Goal: Transaction & Acquisition: Register for event/course

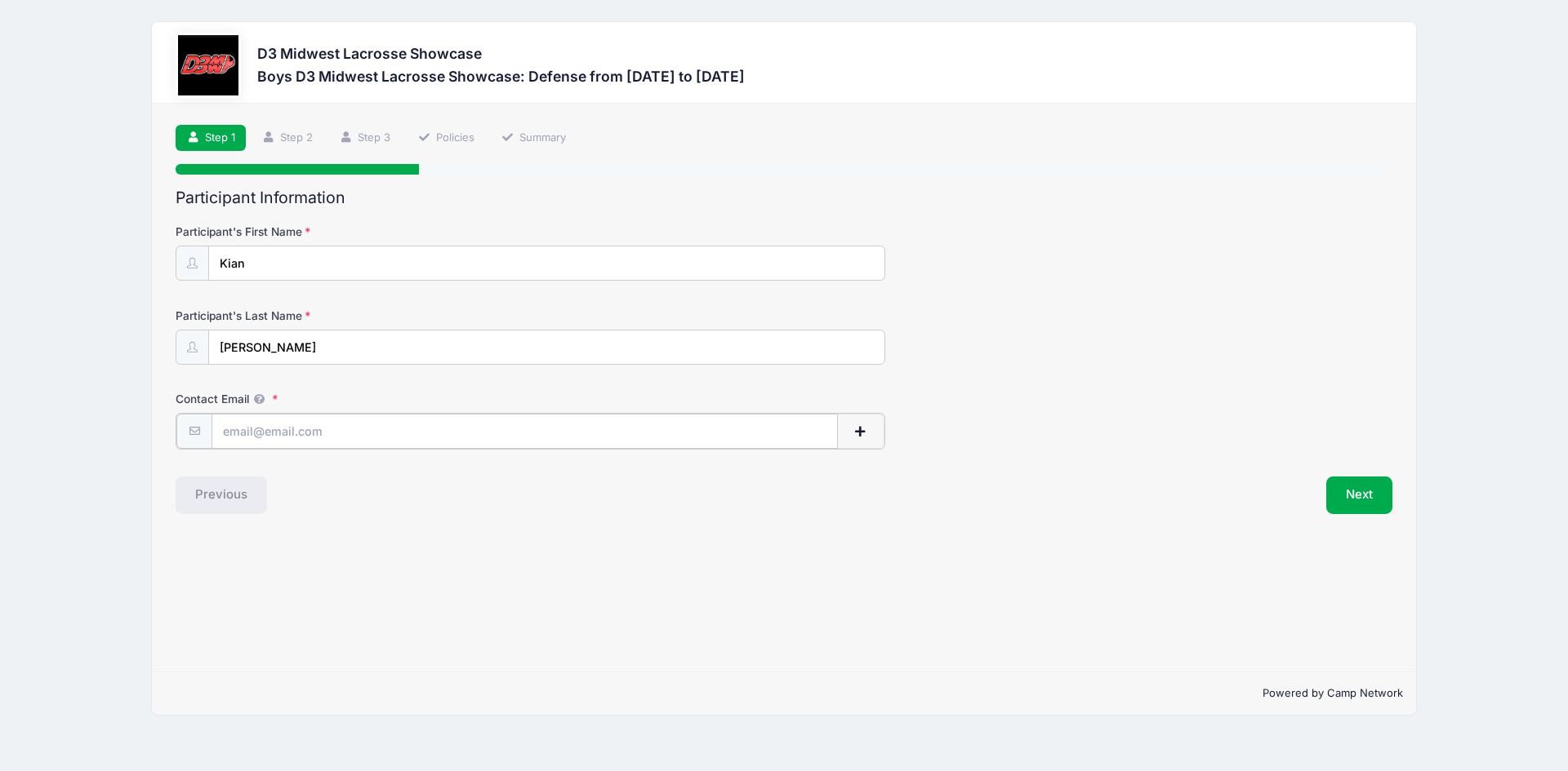
click at [266, 443] on input "Contact Email" at bounding box center [524, 431] width 626 height 35
type input "[EMAIL_ADDRESS][DOMAIN_NAME]"
click at [717, 549] on div "Step 1 /7 Step 1 Step 2 Step 3 Policies Summary Participant Information Partici…" at bounding box center [784, 387] width 1263 height 568
click at [1350, 490] on button "Next" at bounding box center [1359, 493] width 66 height 37
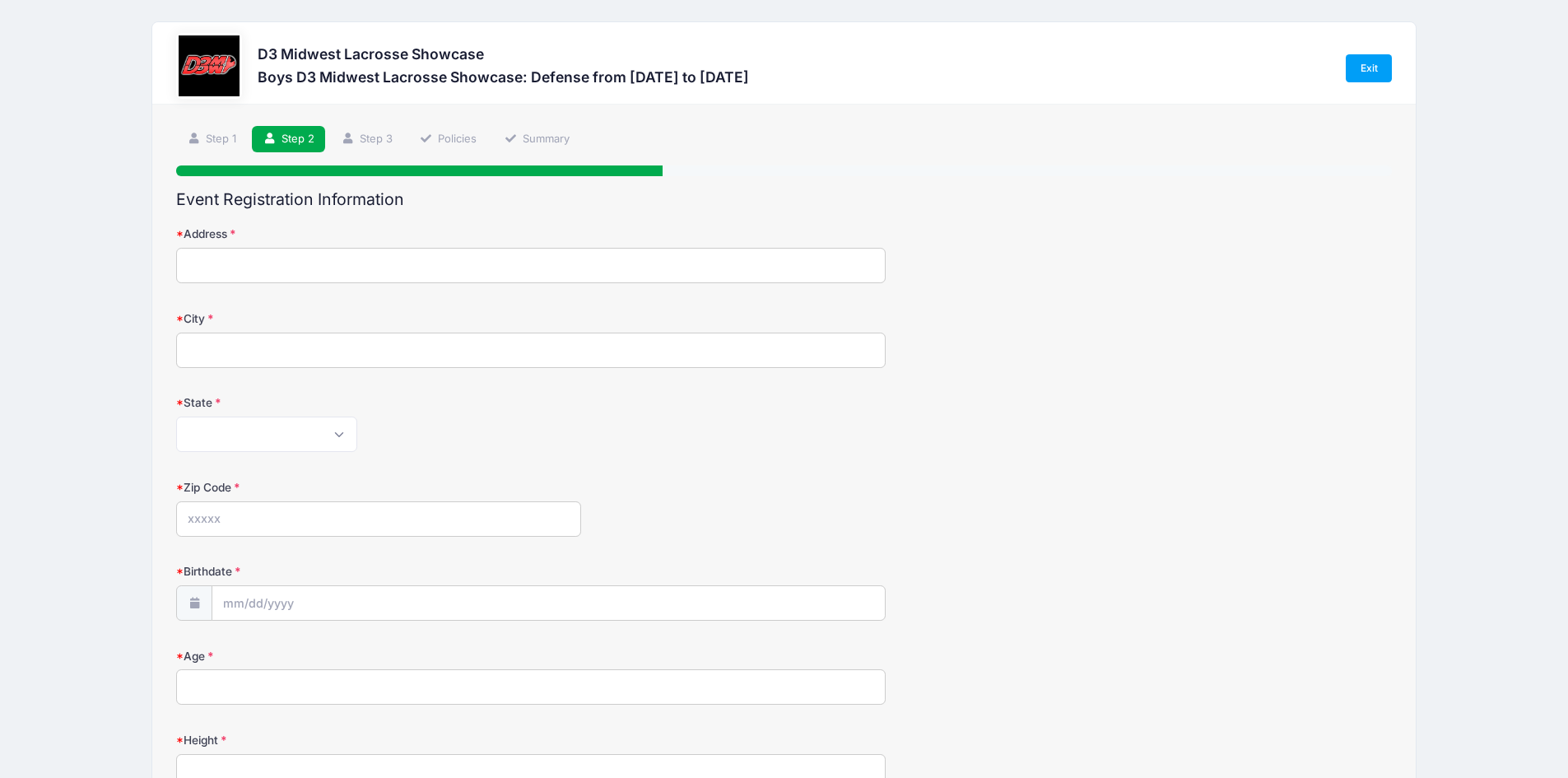
click at [328, 268] on input "Address" at bounding box center [531, 265] width 709 height 36
type input "[STREET_ADDRESS]"
type input "Kirtland"
select select "OH"
type input "44094"
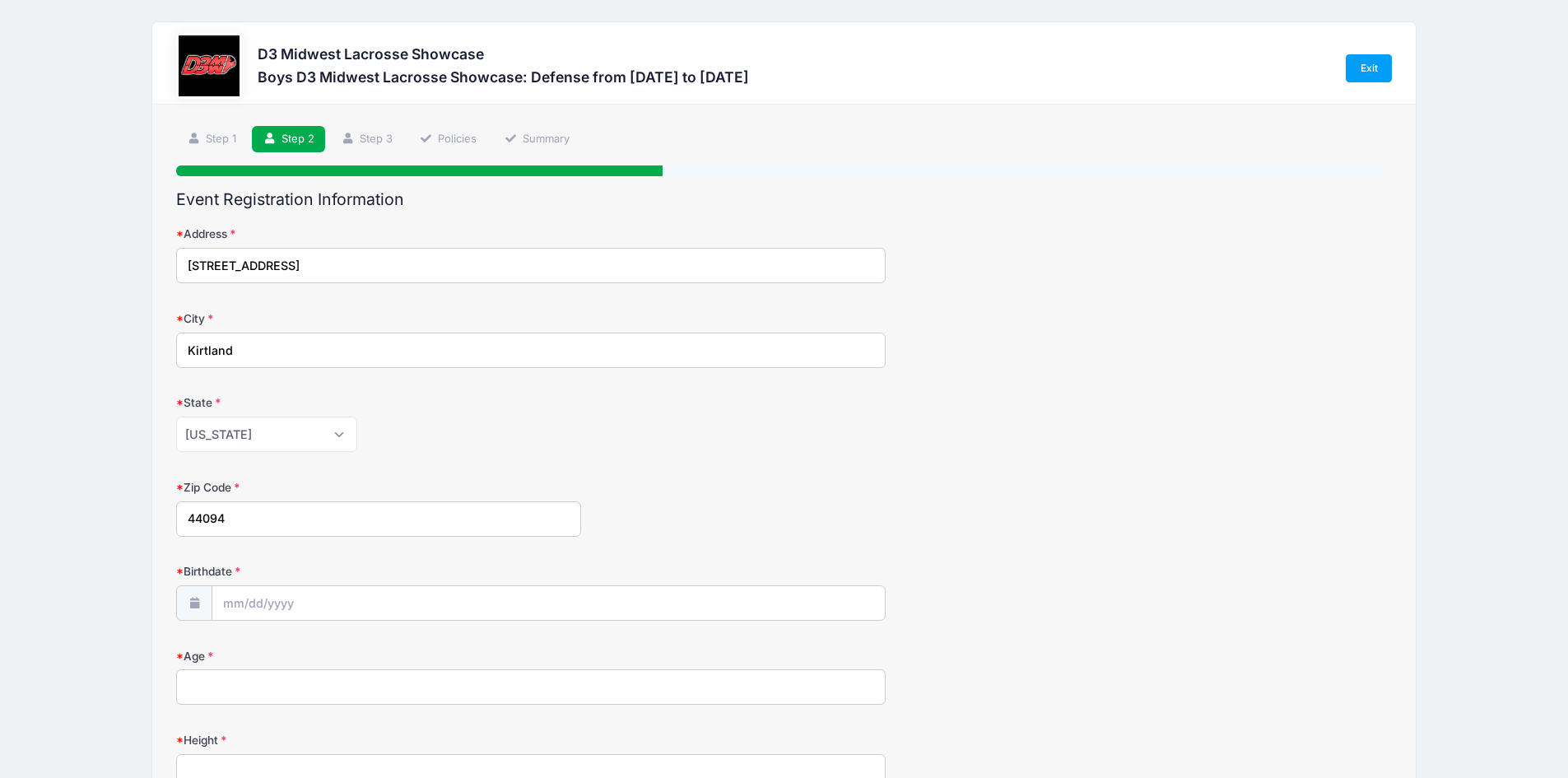
type input "[PHONE_NUMBER]"
type input "[PERSON_NAME]"
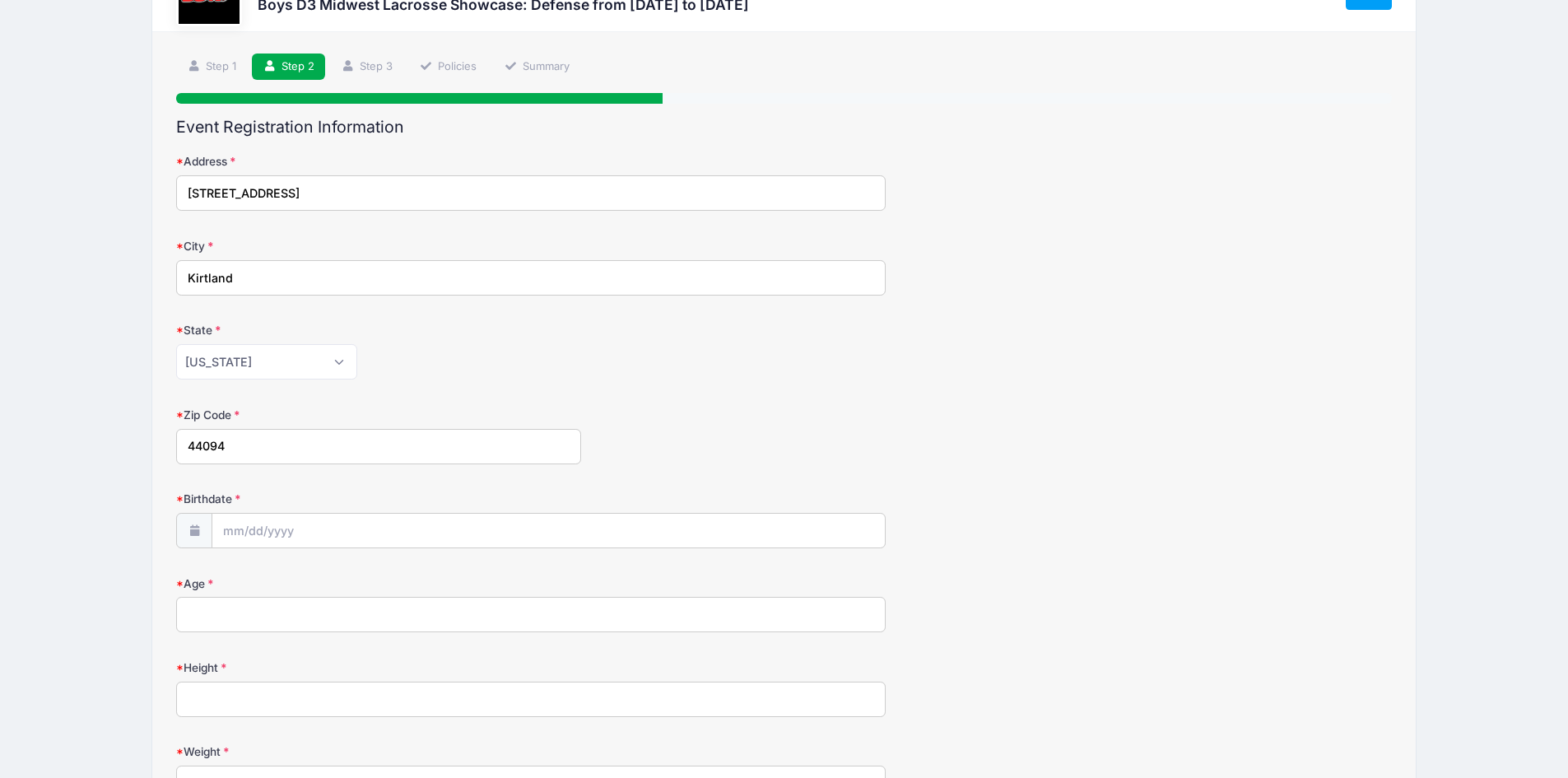
scroll to position [329, 0]
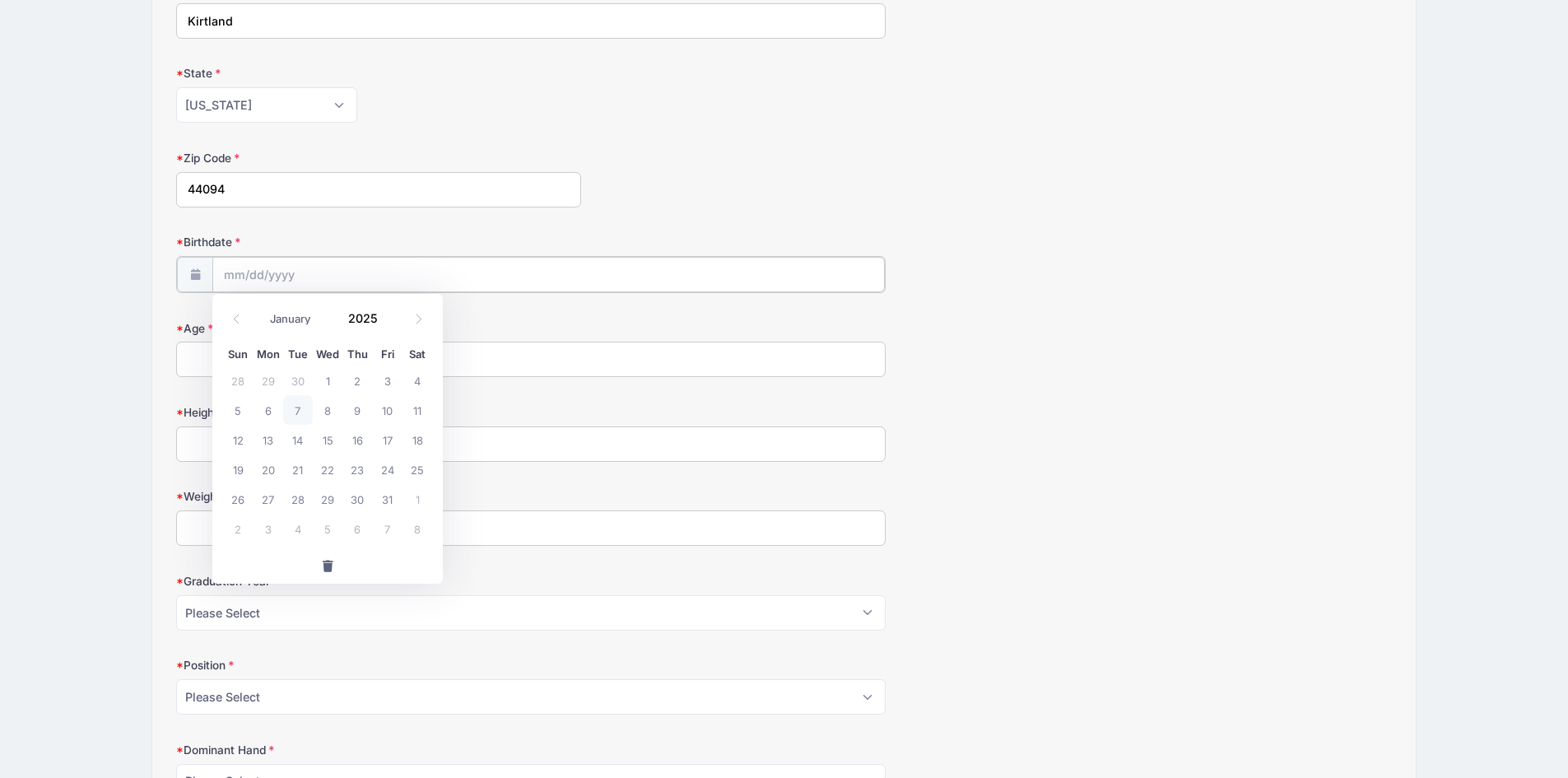
click at [312, 270] on input "Birthdate" at bounding box center [547, 274] width 672 height 36
click at [387, 323] on span at bounding box center [387, 325] width 12 height 13
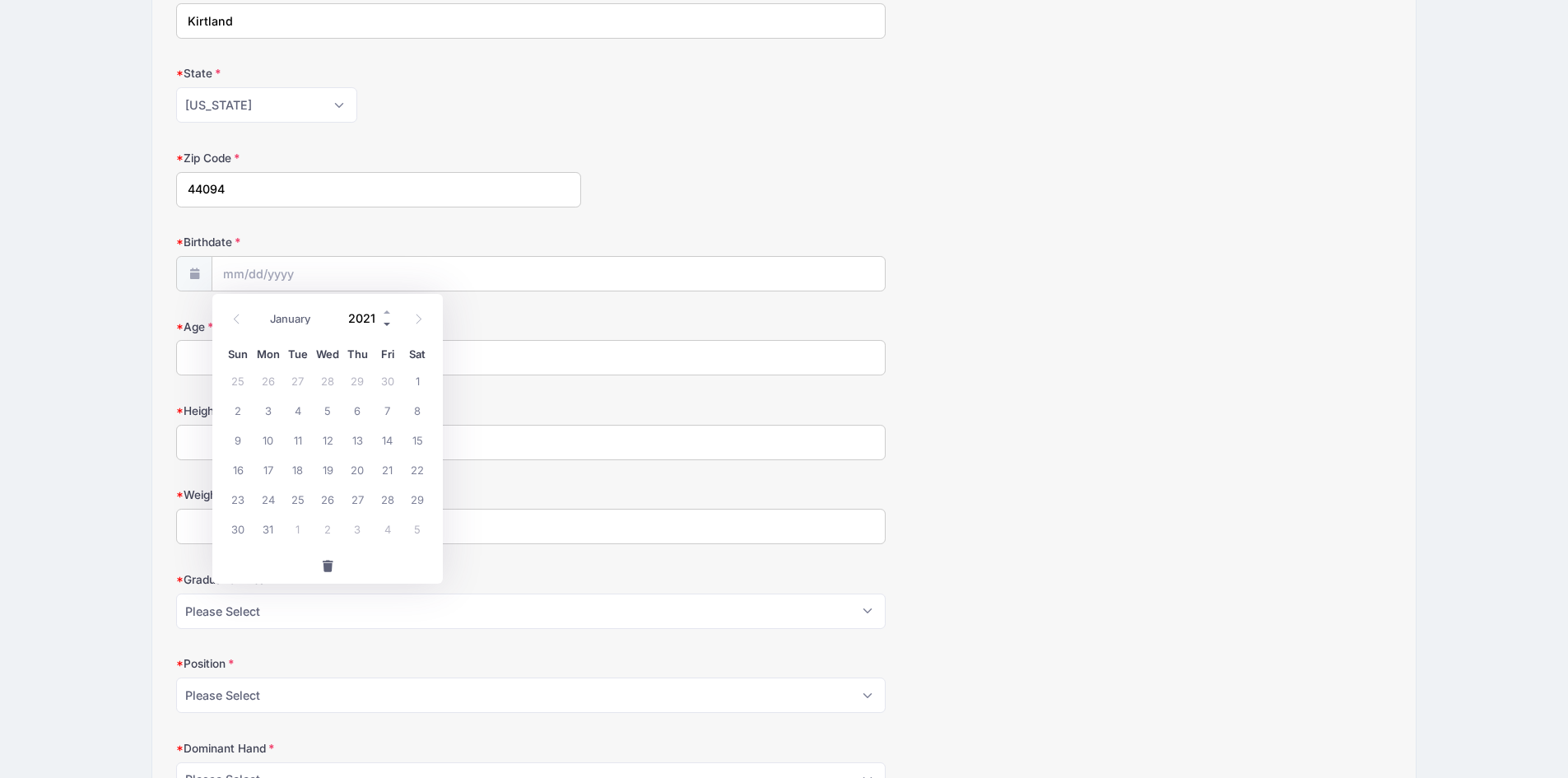
click at [387, 323] on span at bounding box center [387, 325] width 12 height 13
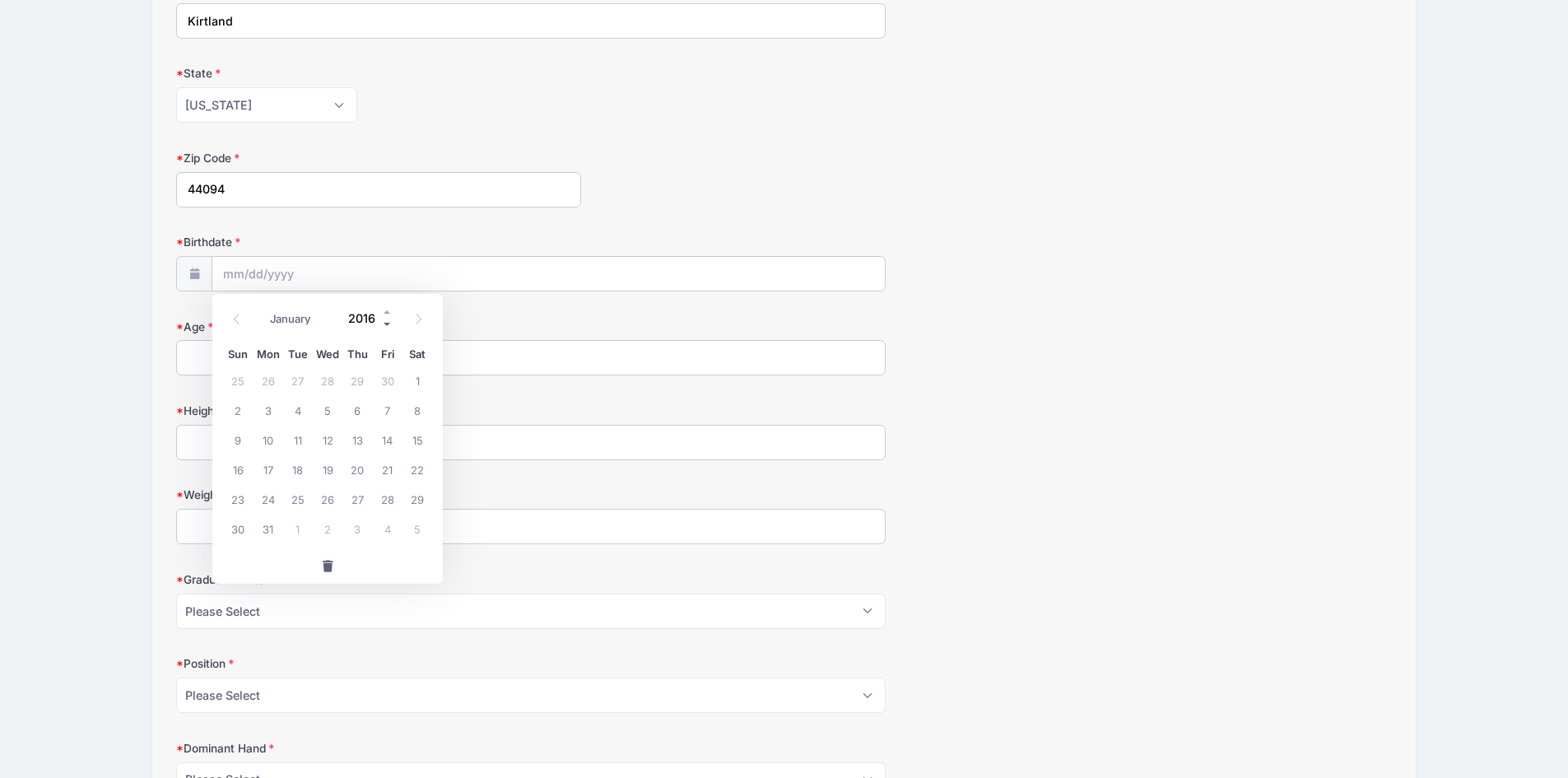
click at [387, 323] on span at bounding box center [387, 325] width 12 height 13
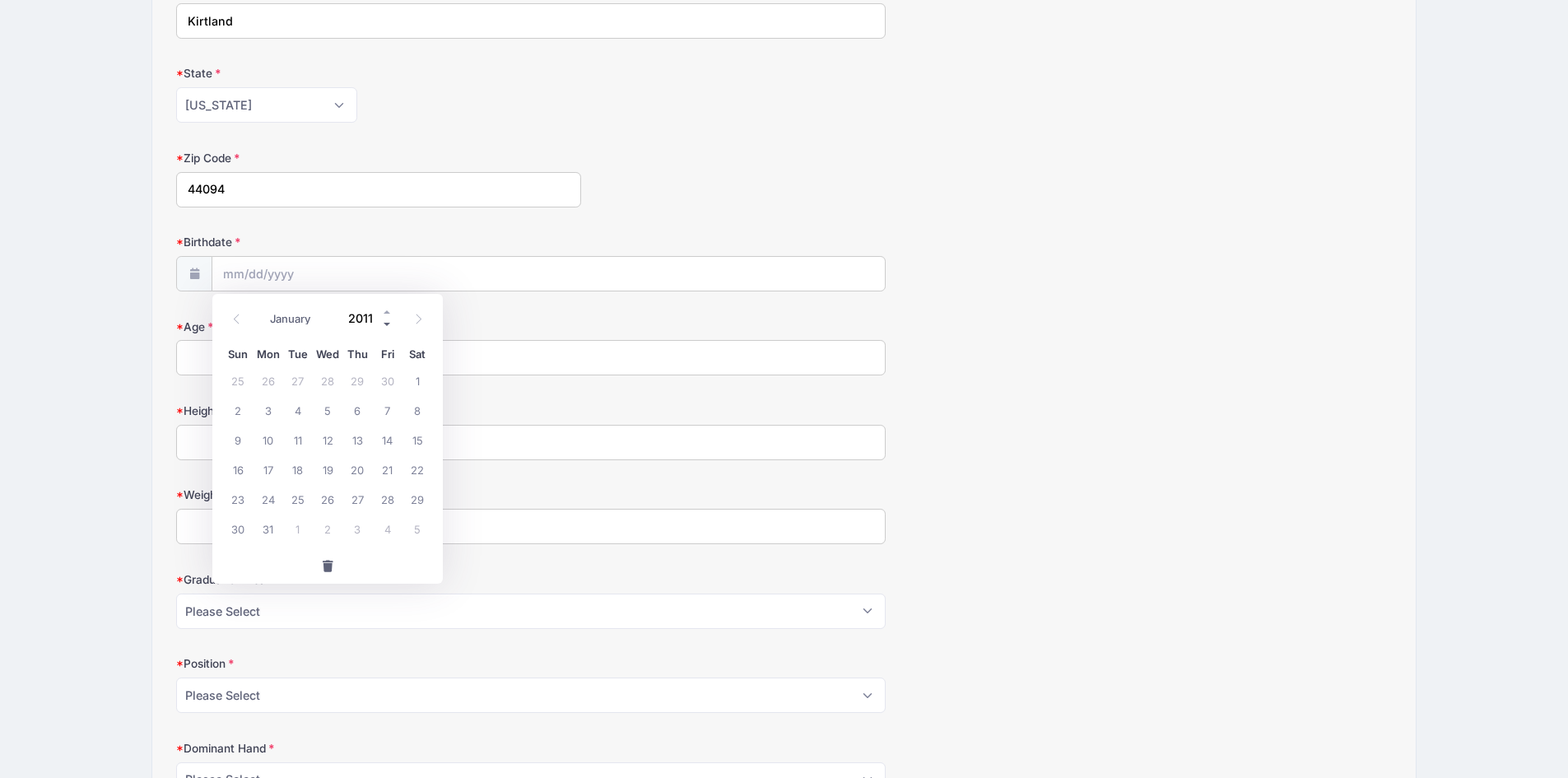
click at [387, 323] on span at bounding box center [387, 325] width 12 height 13
type input "2008"
click at [302, 407] on span "7" at bounding box center [298, 410] width 29 height 29
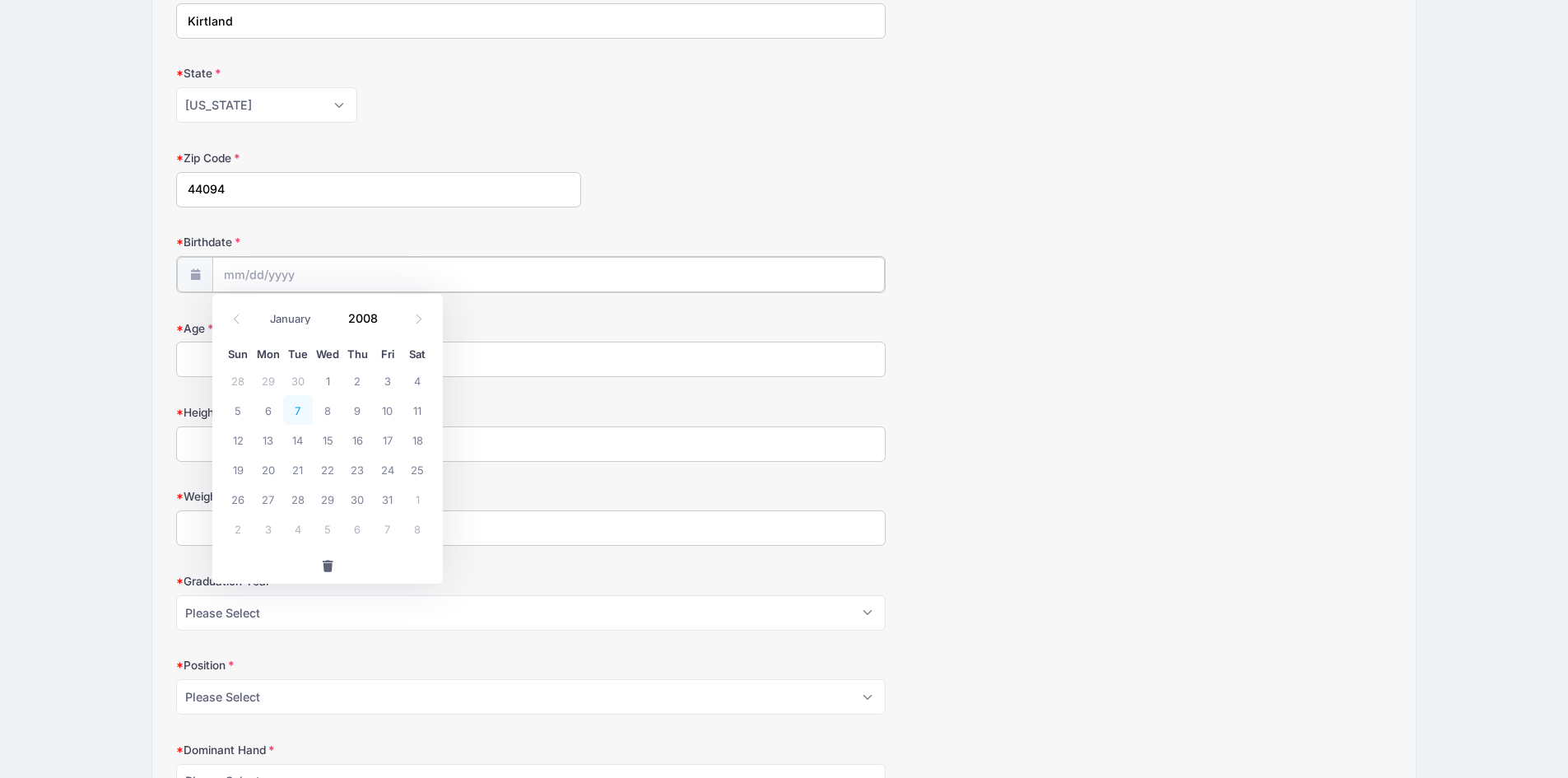
type input "[DATE]"
click at [302, 361] on input "Age" at bounding box center [531, 357] width 709 height 36
type input "17"
click at [281, 436] on input "Height" at bounding box center [531, 442] width 709 height 36
type input "6 ft 1inch"
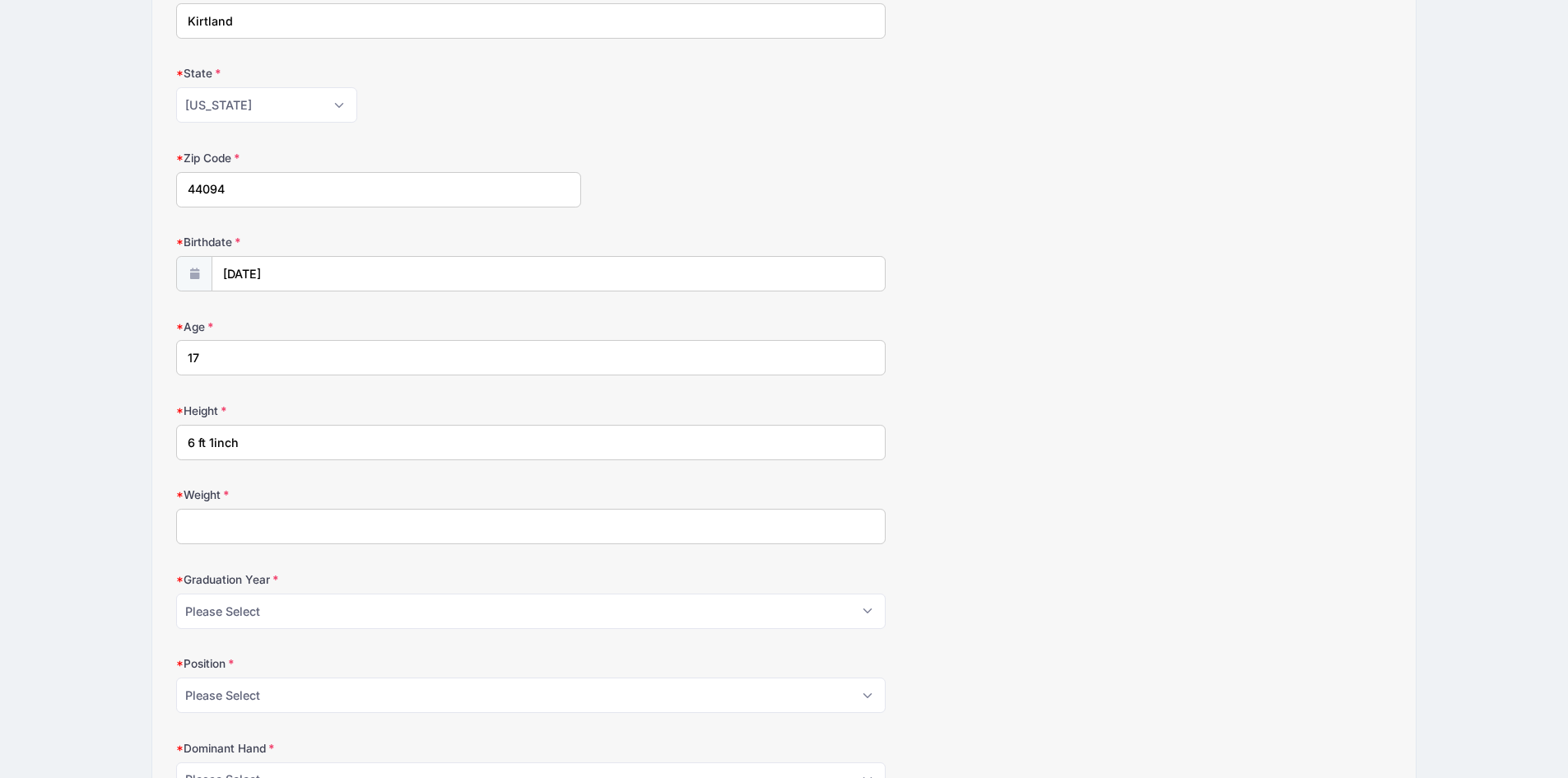
click at [283, 518] on input "Weight" at bounding box center [531, 527] width 709 height 36
type input "175"
click at [267, 622] on select "Please Select 2024 2025 2026 2027 2028" at bounding box center [531, 611] width 709 height 36
select select "2027"
click at [176, 593] on select "Please Select 2024 2025 2026 2027 2028" at bounding box center [531, 611] width 709 height 36
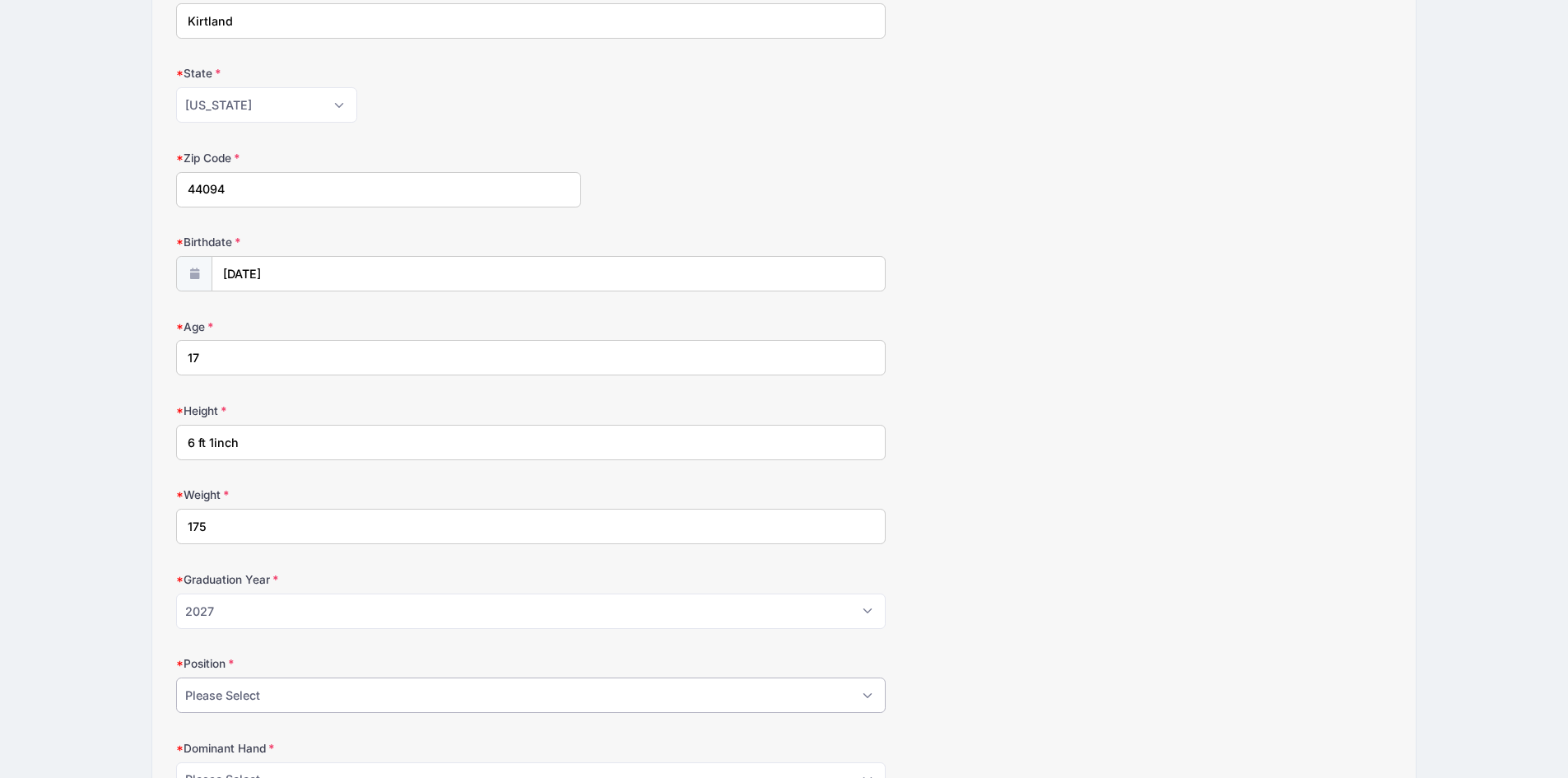
click at [247, 689] on select "Please Select Attack Midfield Defense GoalieAttack Midfield Defense Goalie LSM …" at bounding box center [531, 695] width 709 height 36
select select "Defense"
click at [176, 677] on select "Please Select Attack Midfield Defense GoalieAttack Midfield Defense Goalie LSM …" at bounding box center [531, 695] width 709 height 36
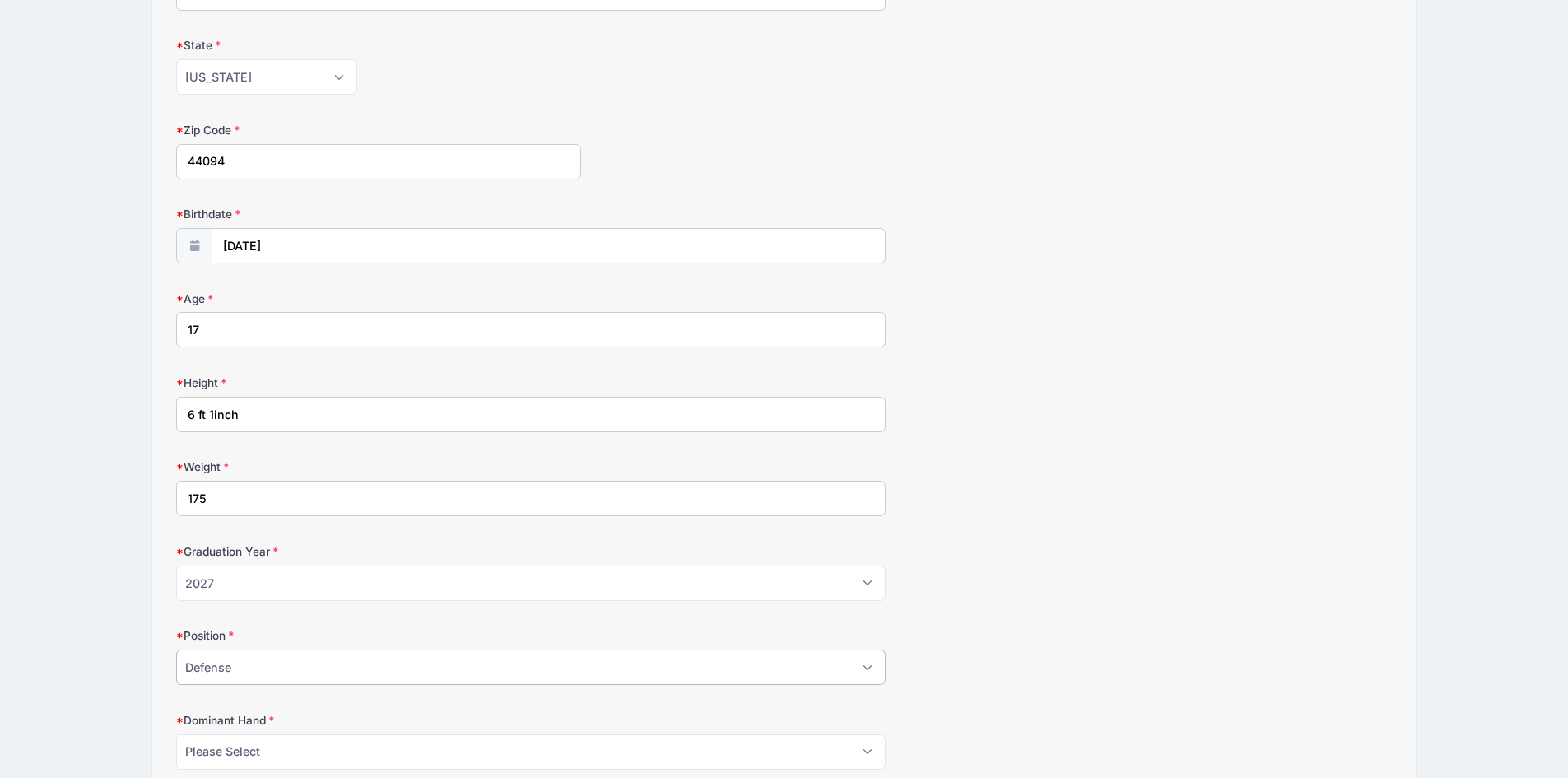
scroll to position [577, 0]
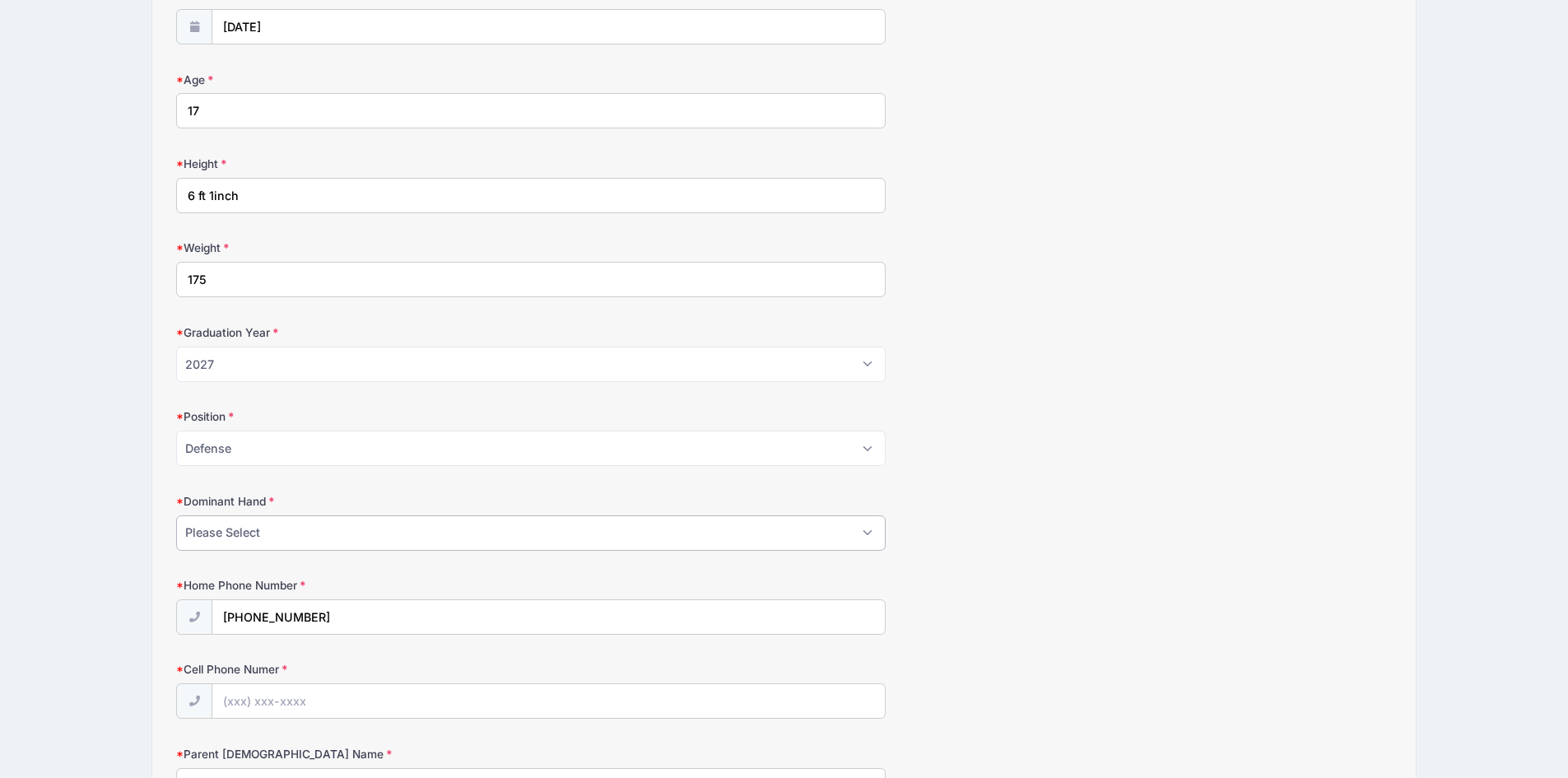
click at [274, 539] on select "Please Select Right Left" at bounding box center [531, 533] width 709 height 36
select select "Right"
click at [176, 516] on select "Please Select Right Left" at bounding box center [531, 533] width 709 height 36
click at [278, 708] on input "Cell Phone Numer" at bounding box center [547, 702] width 672 height 36
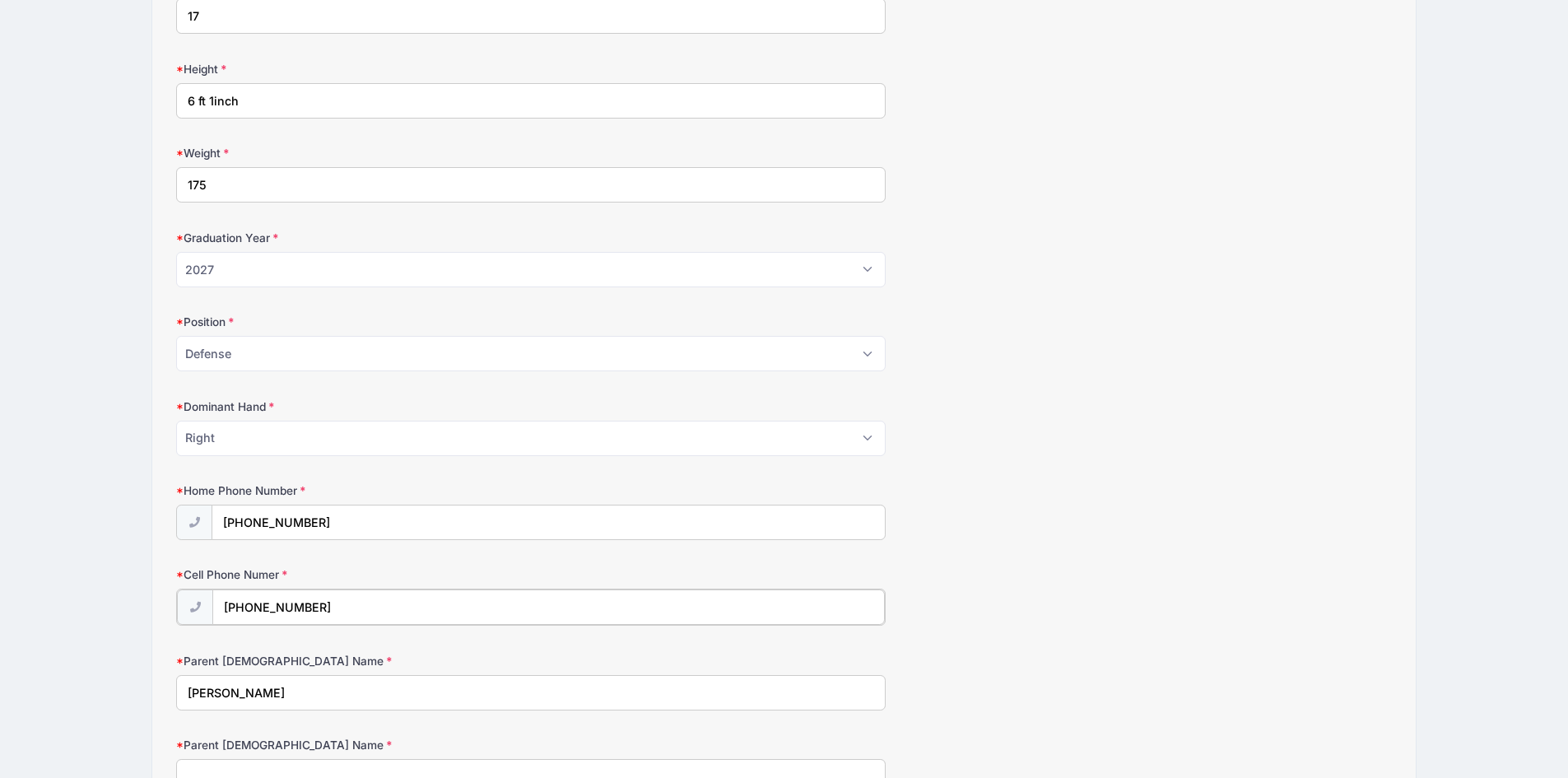
scroll to position [906, 0]
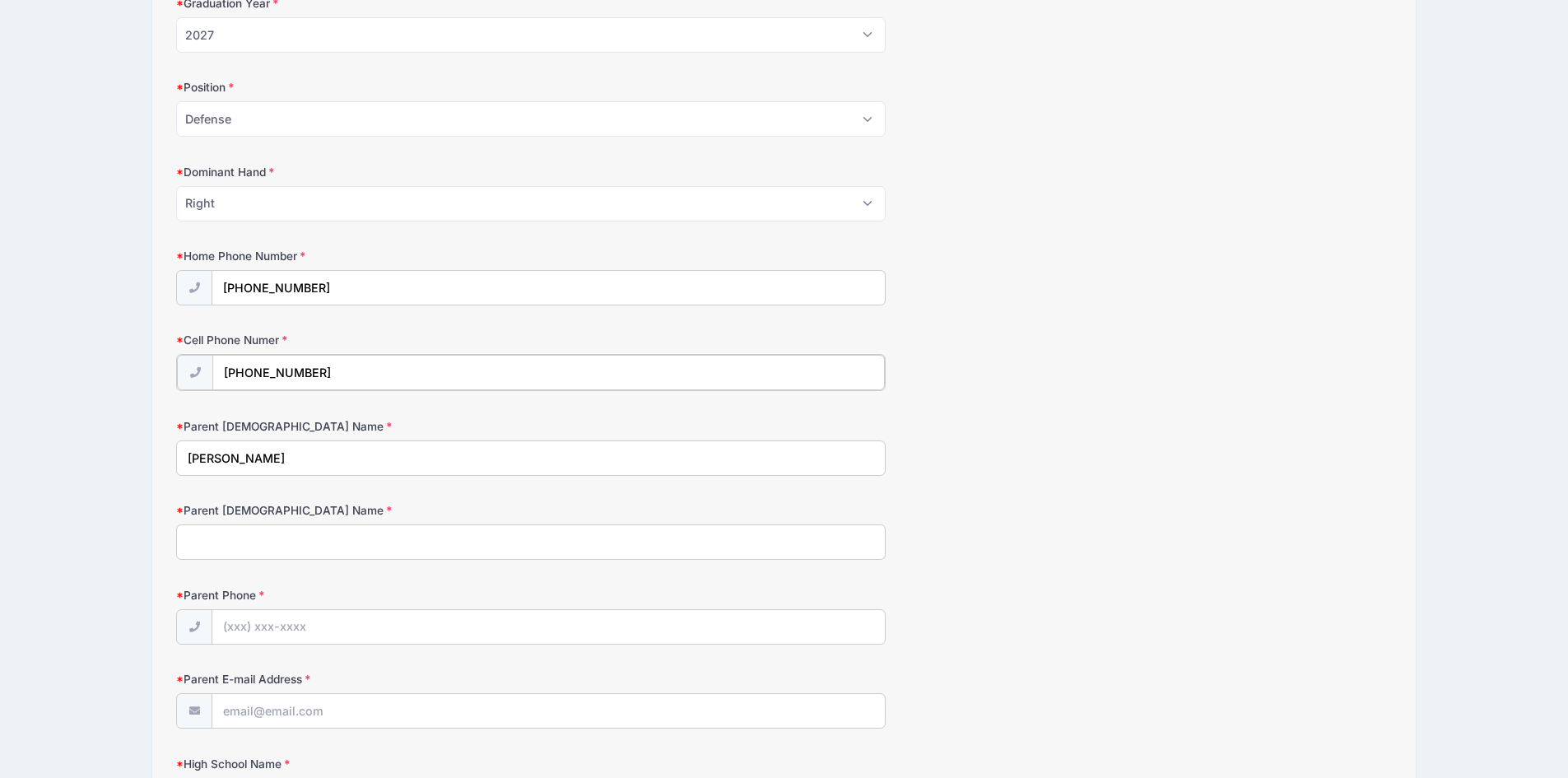
drag, startPoint x: 311, startPoint y: 370, endPoint x: 279, endPoint y: 373, distance: 32.1
click at [279, 373] on input "[PHONE_NUMBER]" at bounding box center [547, 372] width 672 height 36
type input "[PHONE_NUMBER]"
click at [204, 547] on input "Parent [DEMOGRAPHIC_DATA] Name" at bounding box center [531, 540] width 709 height 36
type input "[PERSON_NAME]"
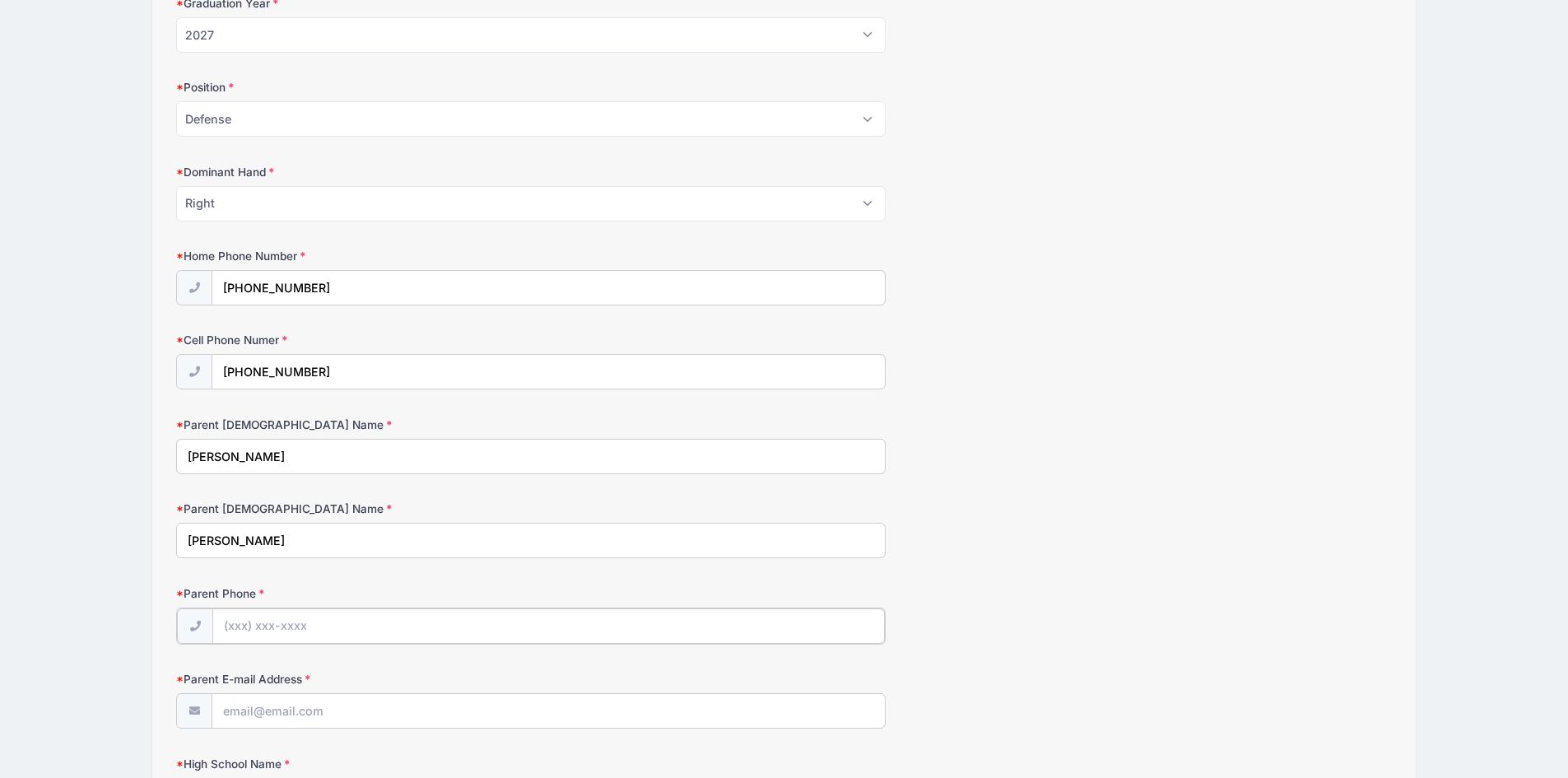
click at [290, 617] on input "Parent Phone" at bounding box center [547, 626] width 672 height 36
type input "[PHONE_NUMBER]"
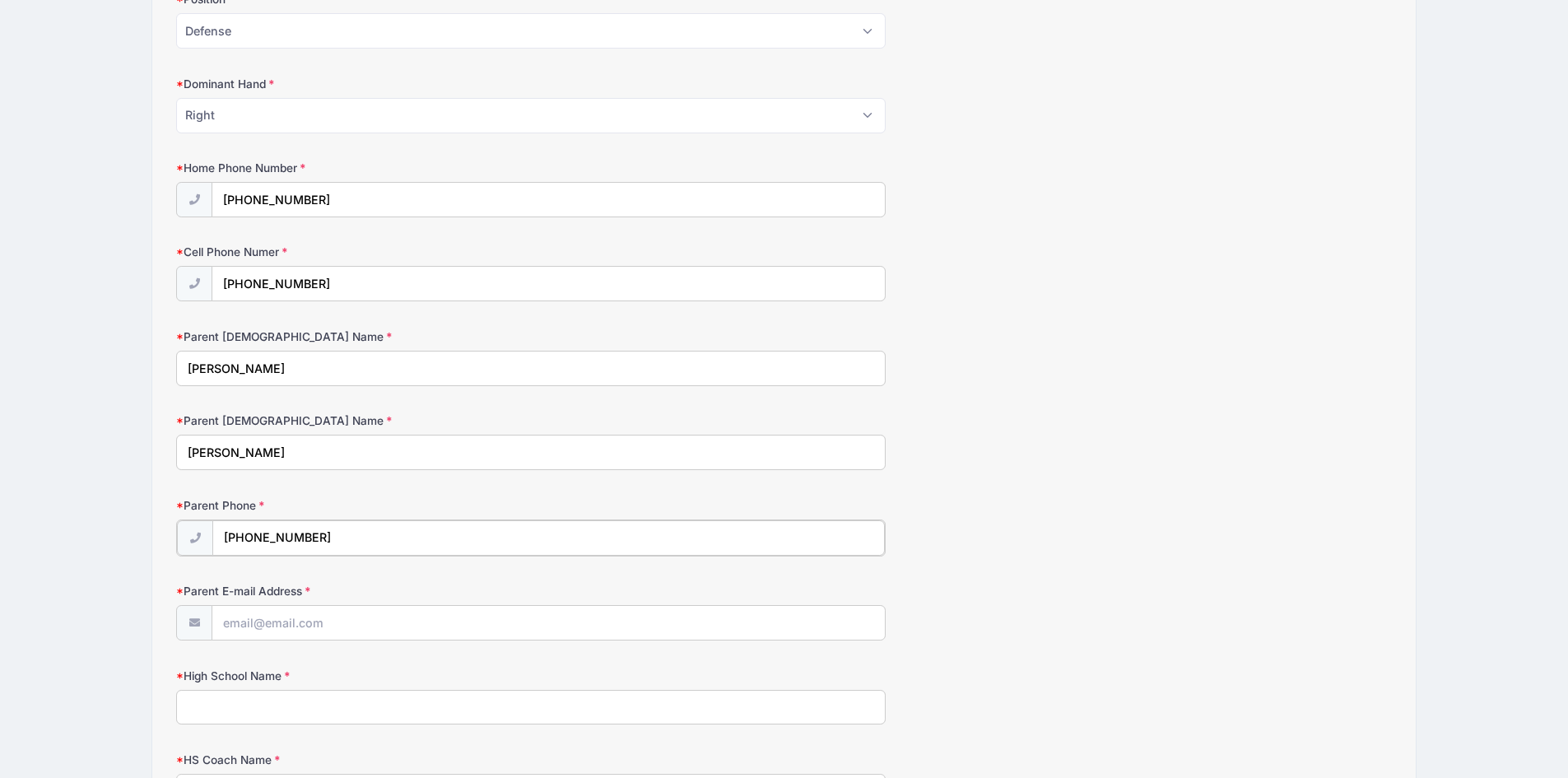
scroll to position [1153, 0]
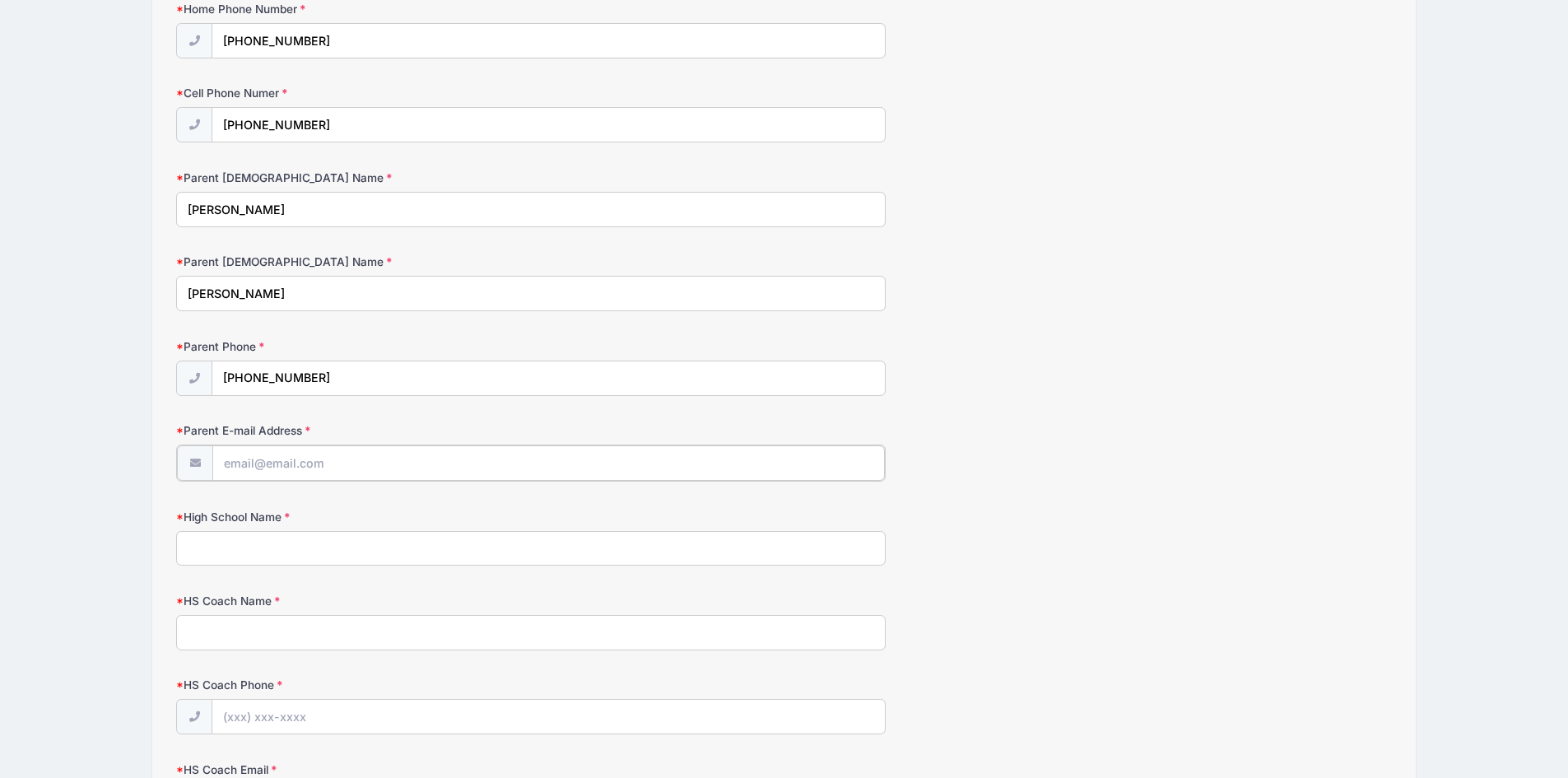
click at [261, 470] on input "Parent E-mail Address" at bounding box center [547, 463] width 672 height 36
type input "[EMAIL_ADDRESS][DOMAIN_NAME]"
click at [299, 541] on input "High School Name" at bounding box center [531, 547] width 709 height 36
type input "[GEOGRAPHIC_DATA]"
click at [302, 627] on input "HS Coach Name" at bounding box center [531, 631] width 709 height 36
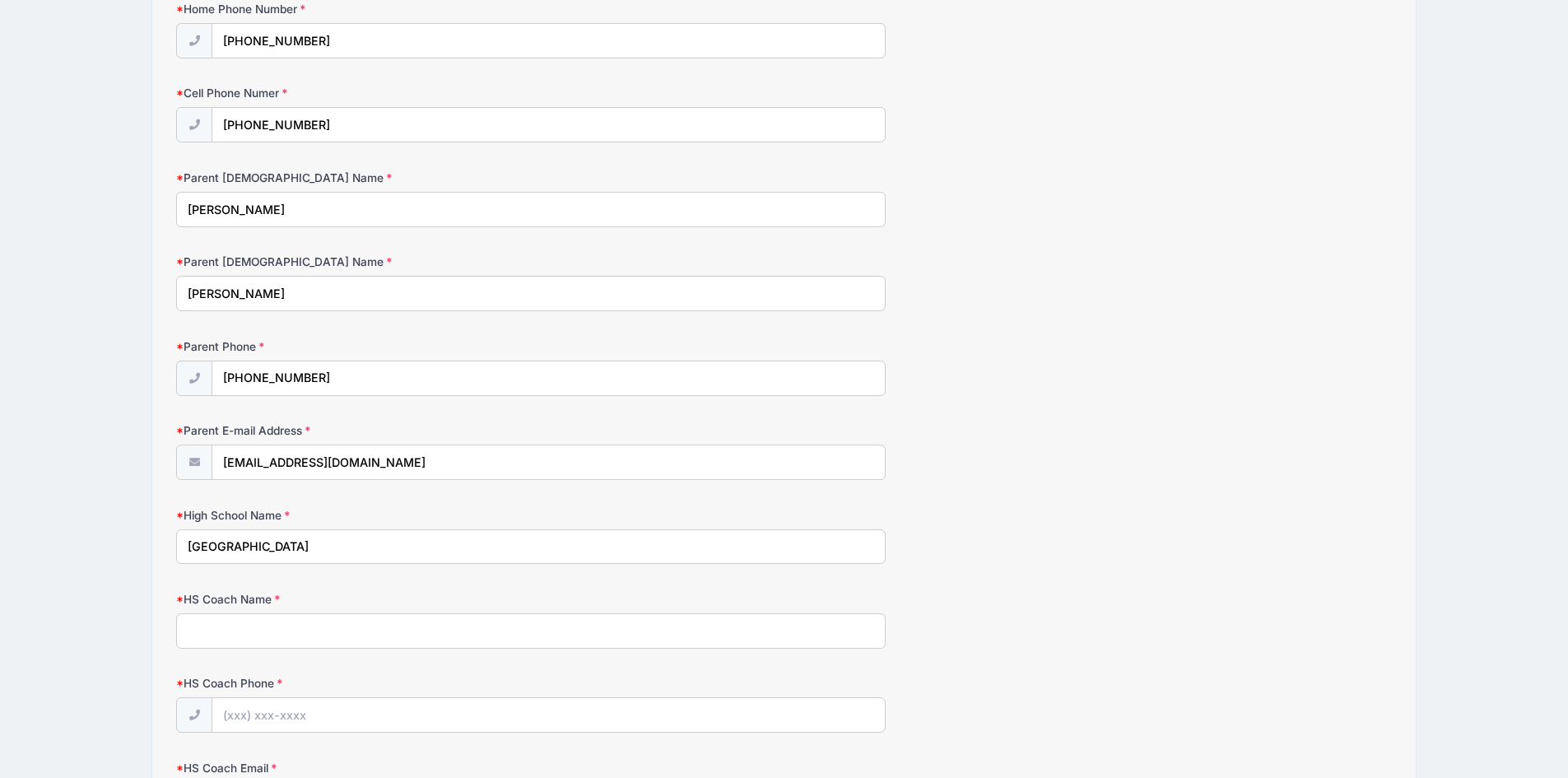
type input "[PERSON_NAME]/ Coach [PERSON_NAME]"
click at [319, 718] on input "HS Coach Phone" at bounding box center [547, 716] width 672 height 36
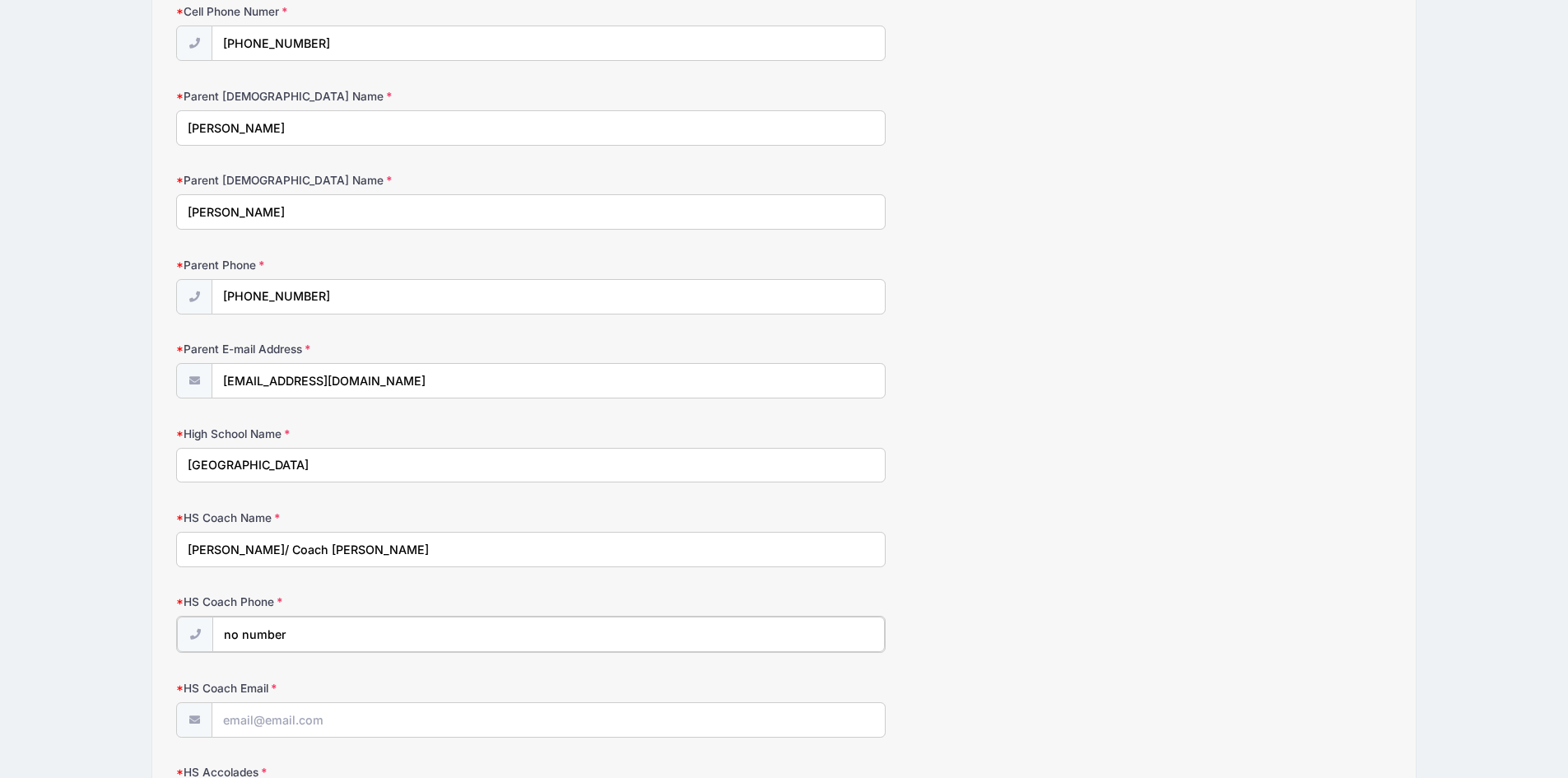
scroll to position [1400, 0]
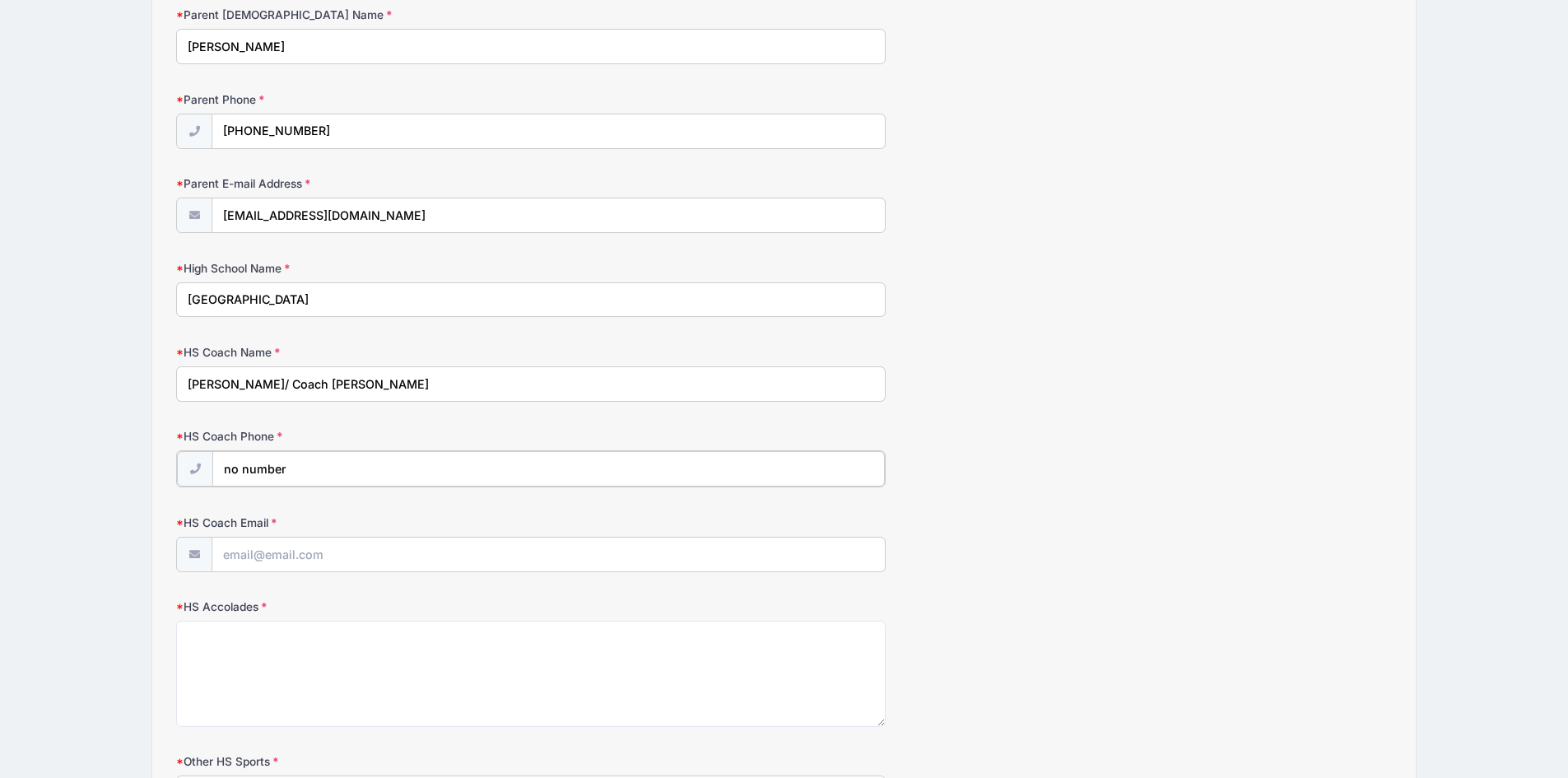
type input "no number"
click at [252, 557] on input "HS Coach Email" at bounding box center [547, 553] width 672 height 36
type input "[EMAIL_ADDRESS][PERSON_NAME][DOMAIN_NAME]"
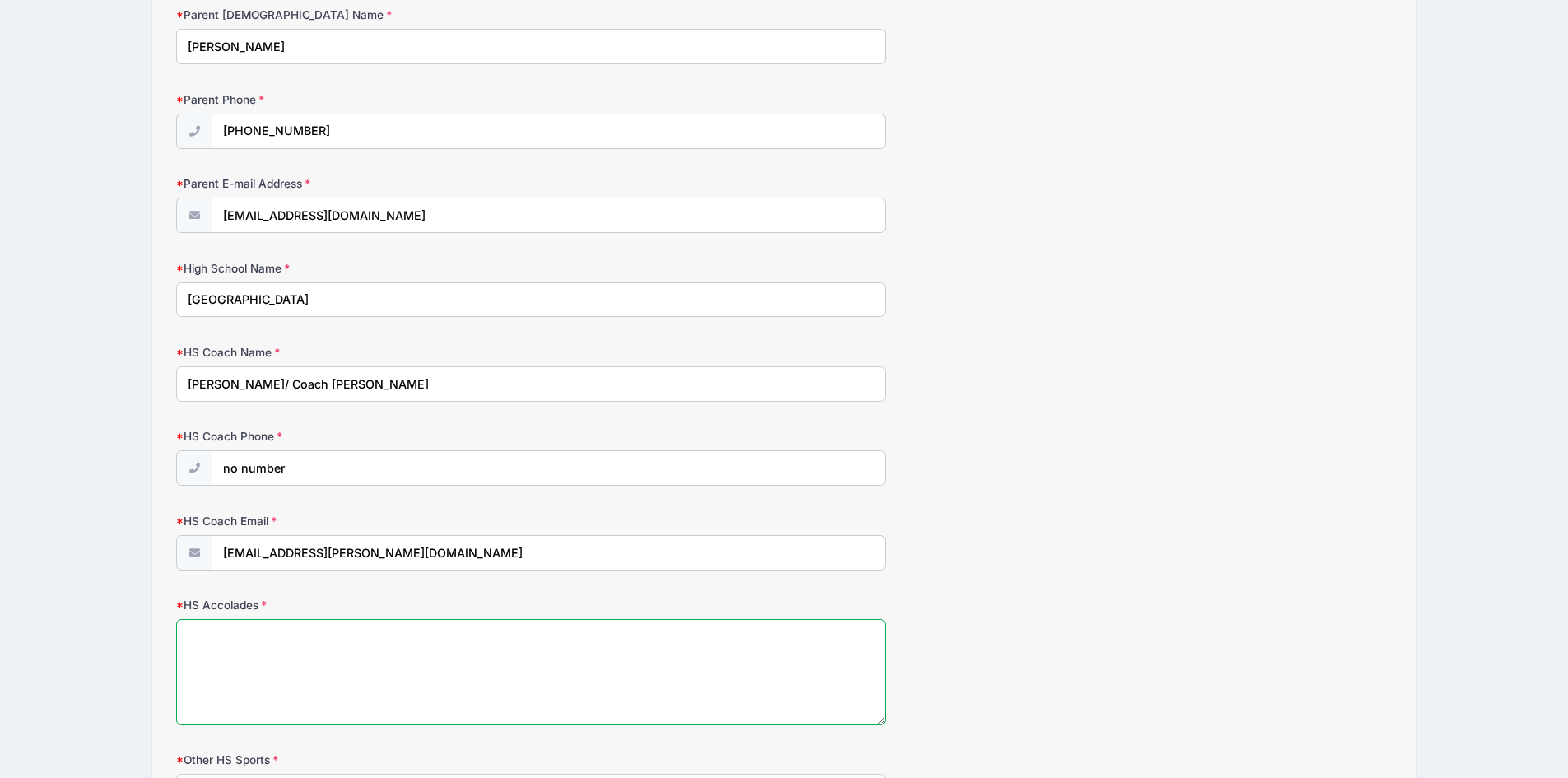
click at [301, 660] on textarea "HS Accolades" at bounding box center [531, 672] width 709 height 106
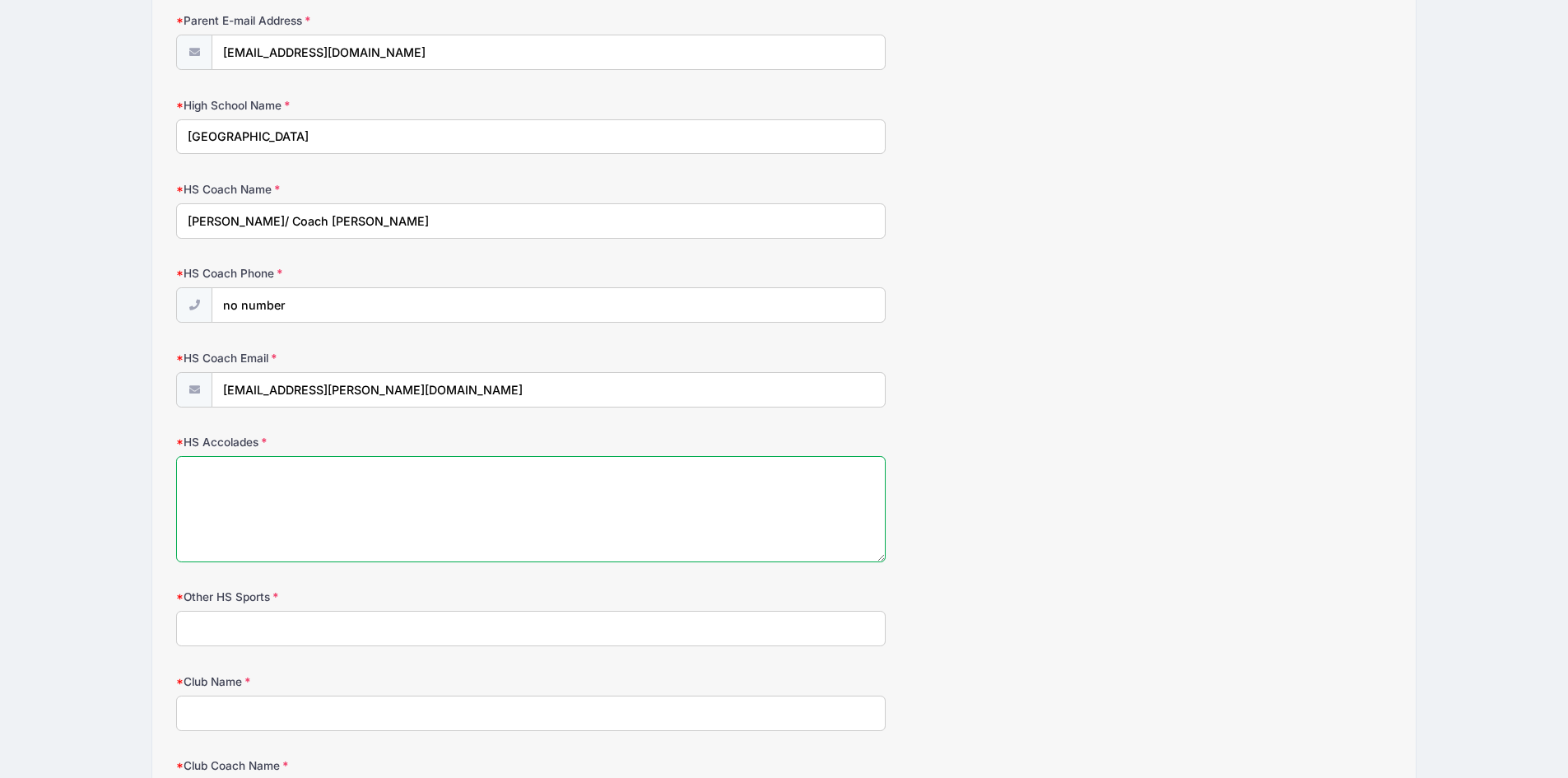
scroll to position [1564, 0]
type textarea "[PERSON_NAME] played football for the 2023 State Football Championship and thei…"
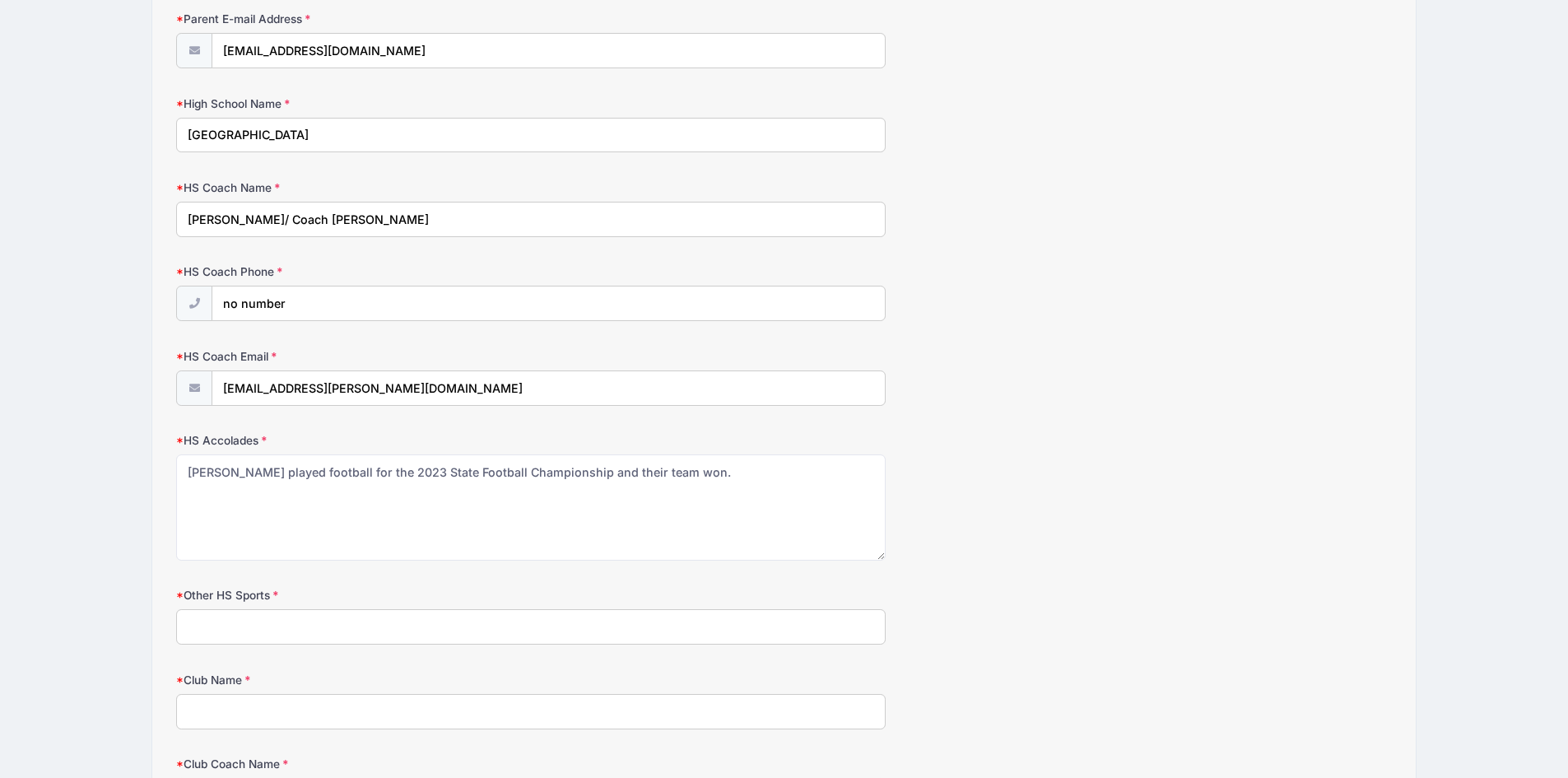
click at [321, 621] on input "Other HS Sports" at bounding box center [531, 627] width 709 height 36
click at [321, 624] on input "Other HS Sports" at bounding box center [531, 627] width 709 height 36
type input "Football"
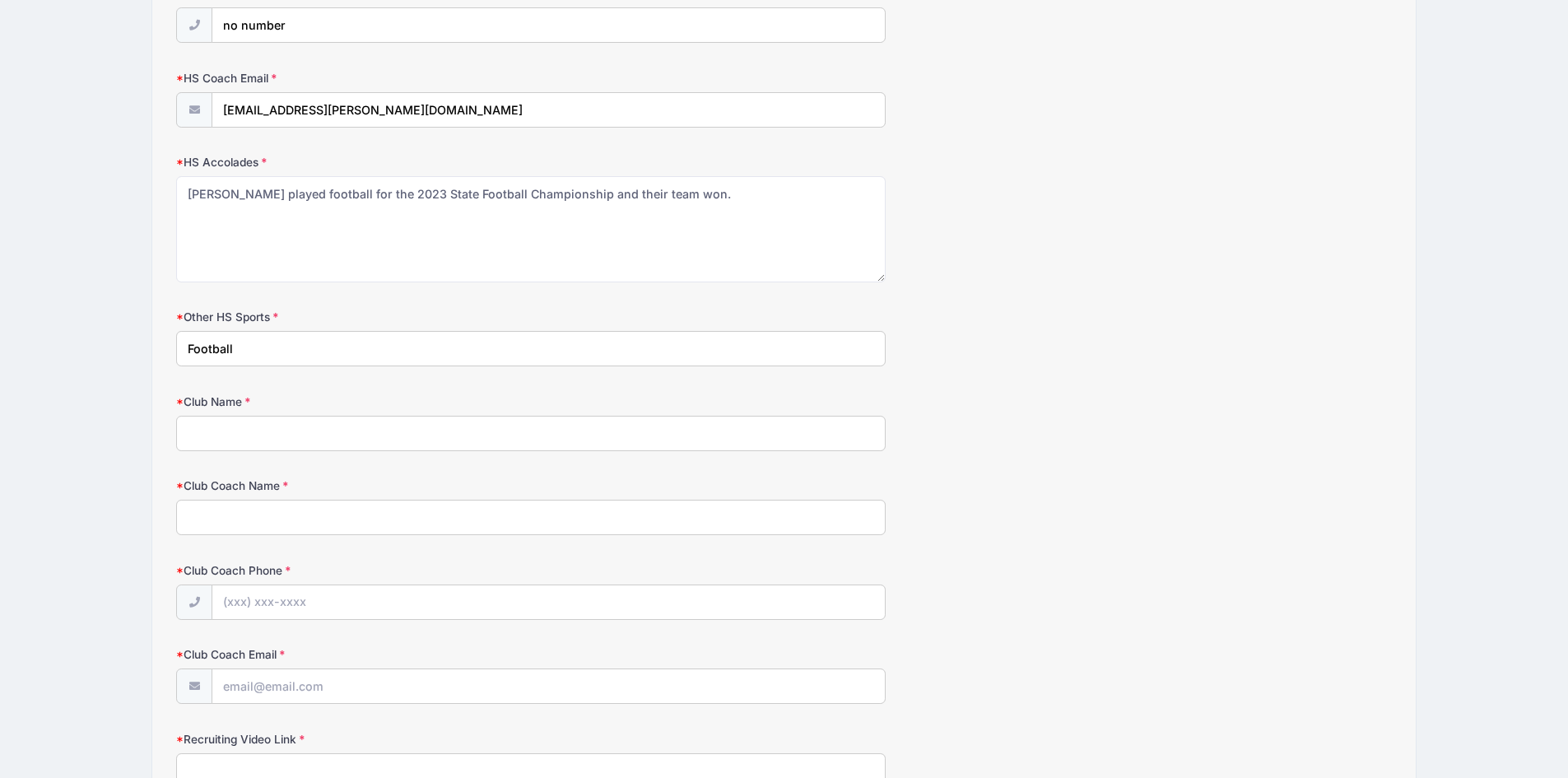
scroll to position [1894, 0]
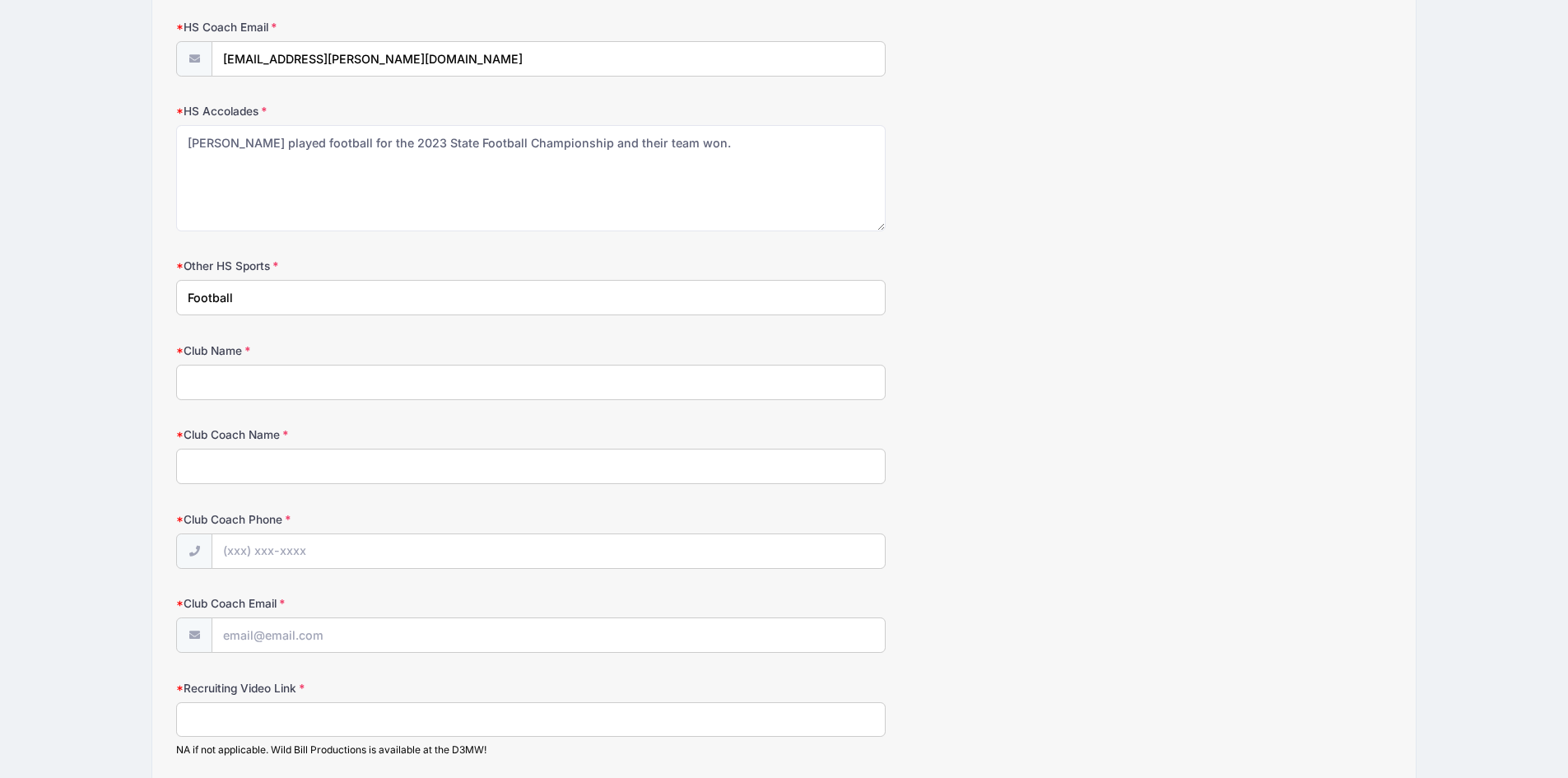
click at [251, 370] on input "Club Name" at bounding box center [531, 382] width 709 height 36
type input "Resolute"
click at [273, 458] on input "Club Coach Name" at bounding box center [531, 466] width 709 height 36
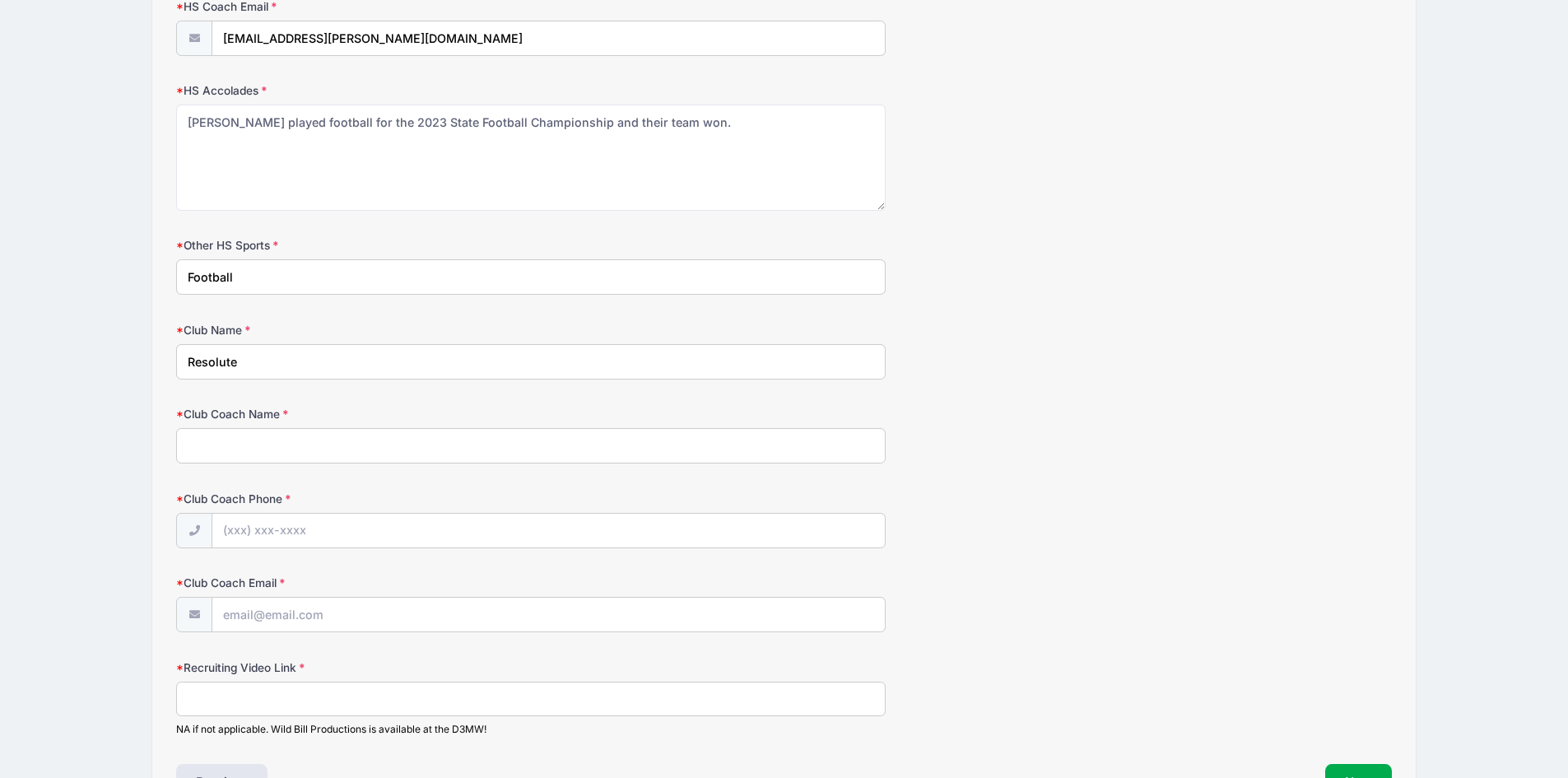
scroll to position [1977, 0]
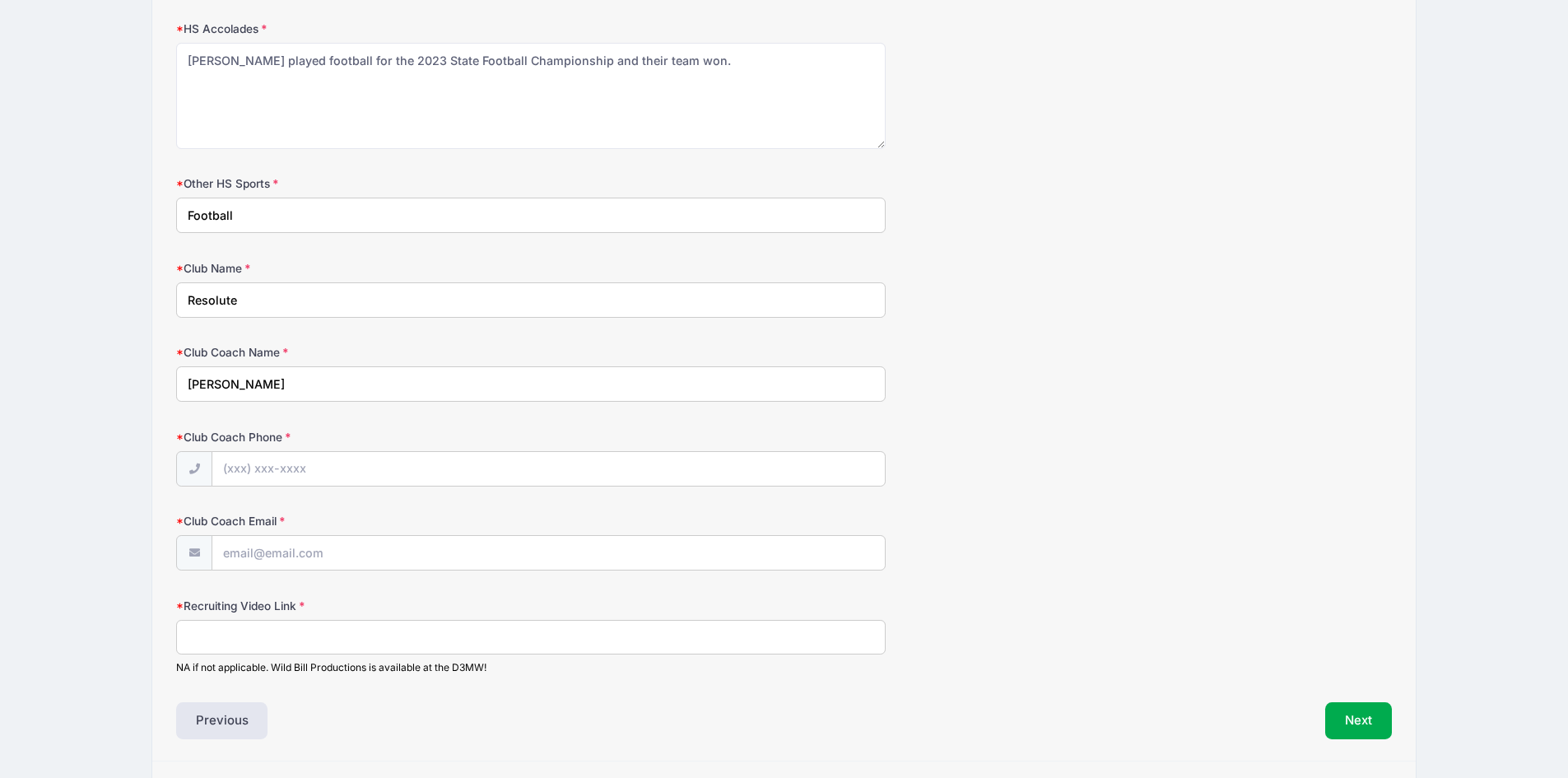
type input "[PERSON_NAME]"
click at [252, 466] on input "Club Coach Phone" at bounding box center [547, 470] width 672 height 36
paste input "[PHONE_NUMBER]"
type input "[PHONE_NUMBER]"
click at [329, 558] on input "Club Coach Email" at bounding box center [547, 553] width 672 height 36
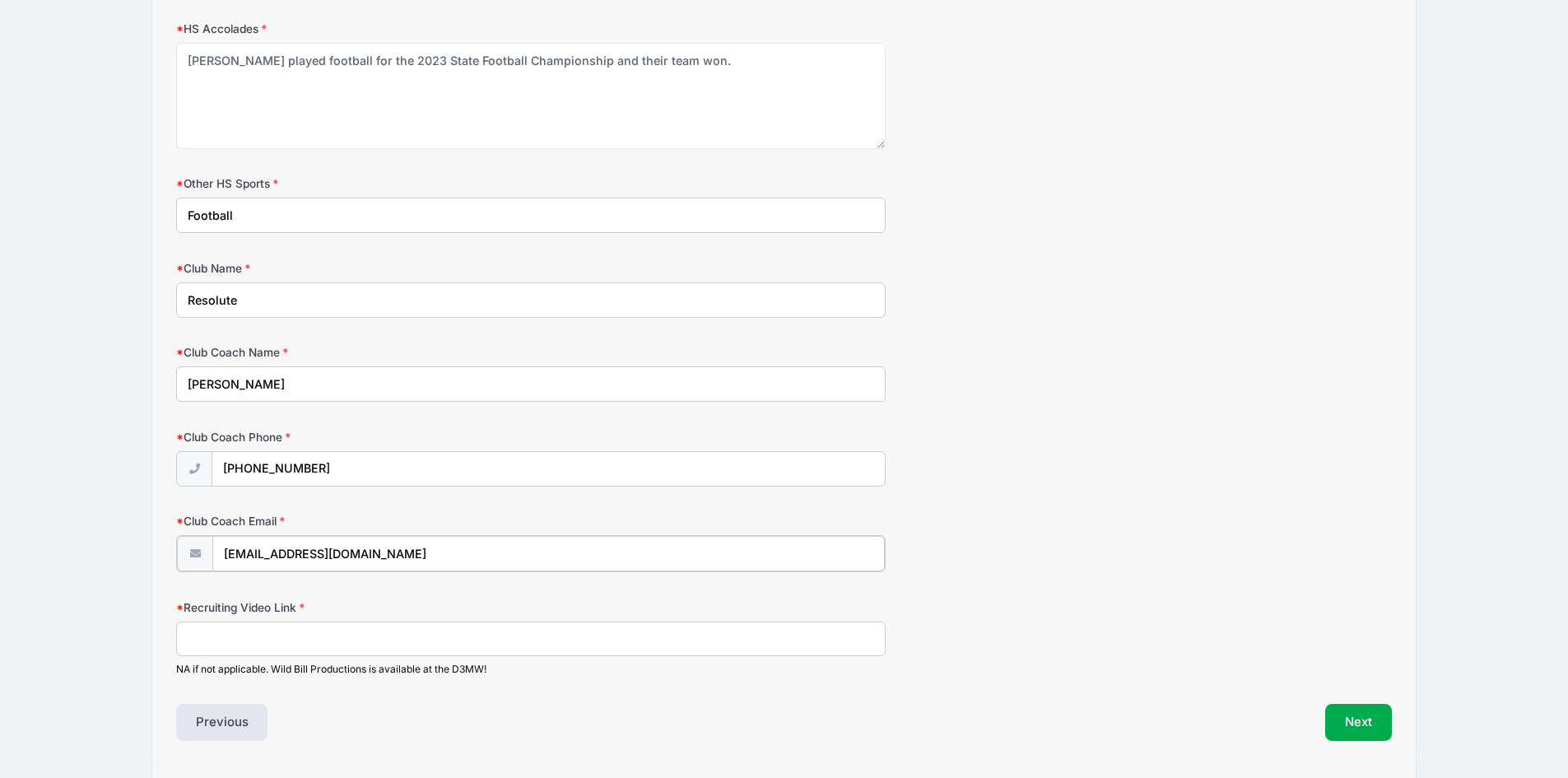
type input "[EMAIL_ADDRESS][DOMAIN_NAME]"
click at [287, 645] on input "Recruiting Video Link" at bounding box center [531, 637] width 709 height 36
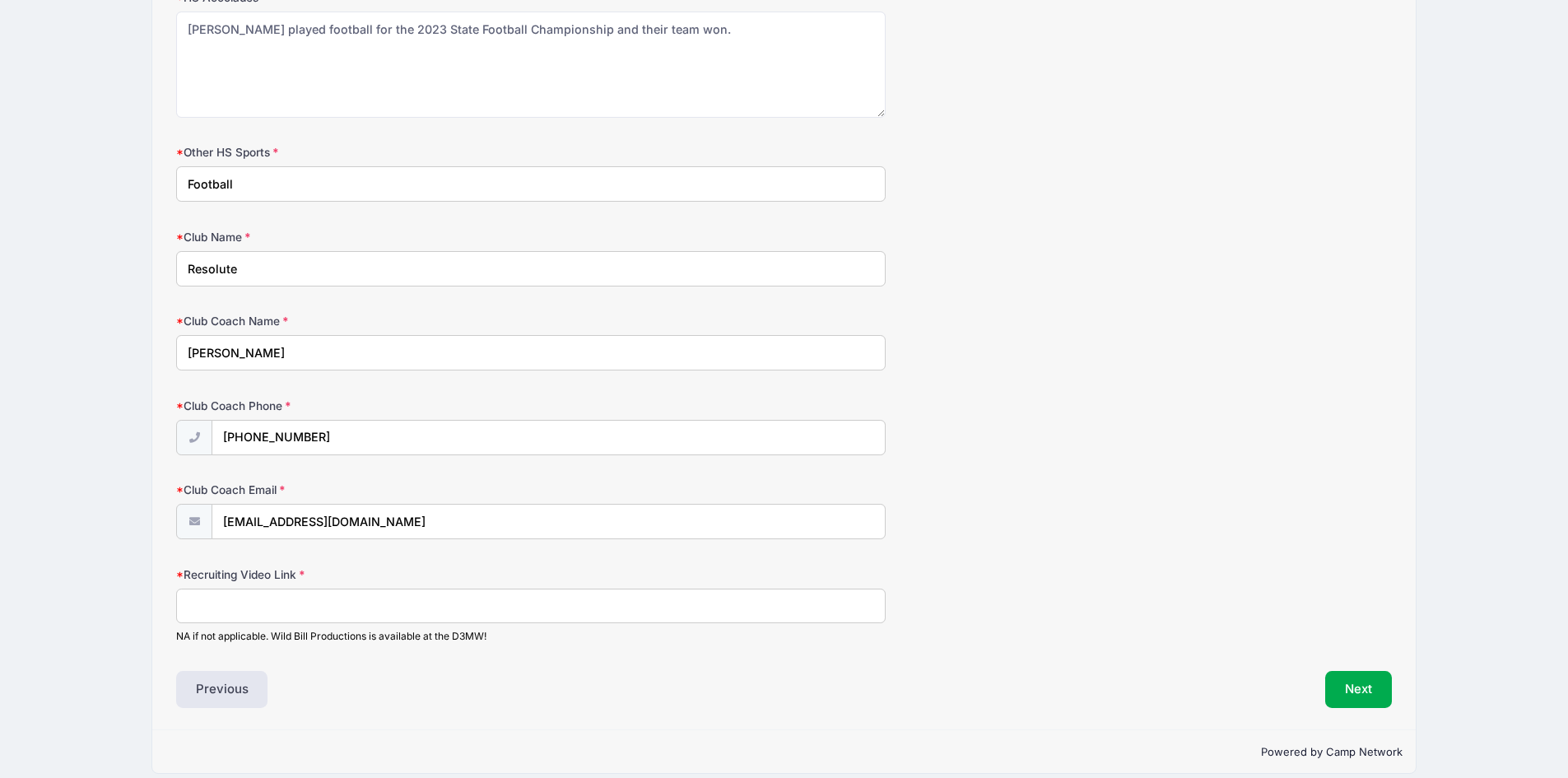
scroll to position [2025, 0]
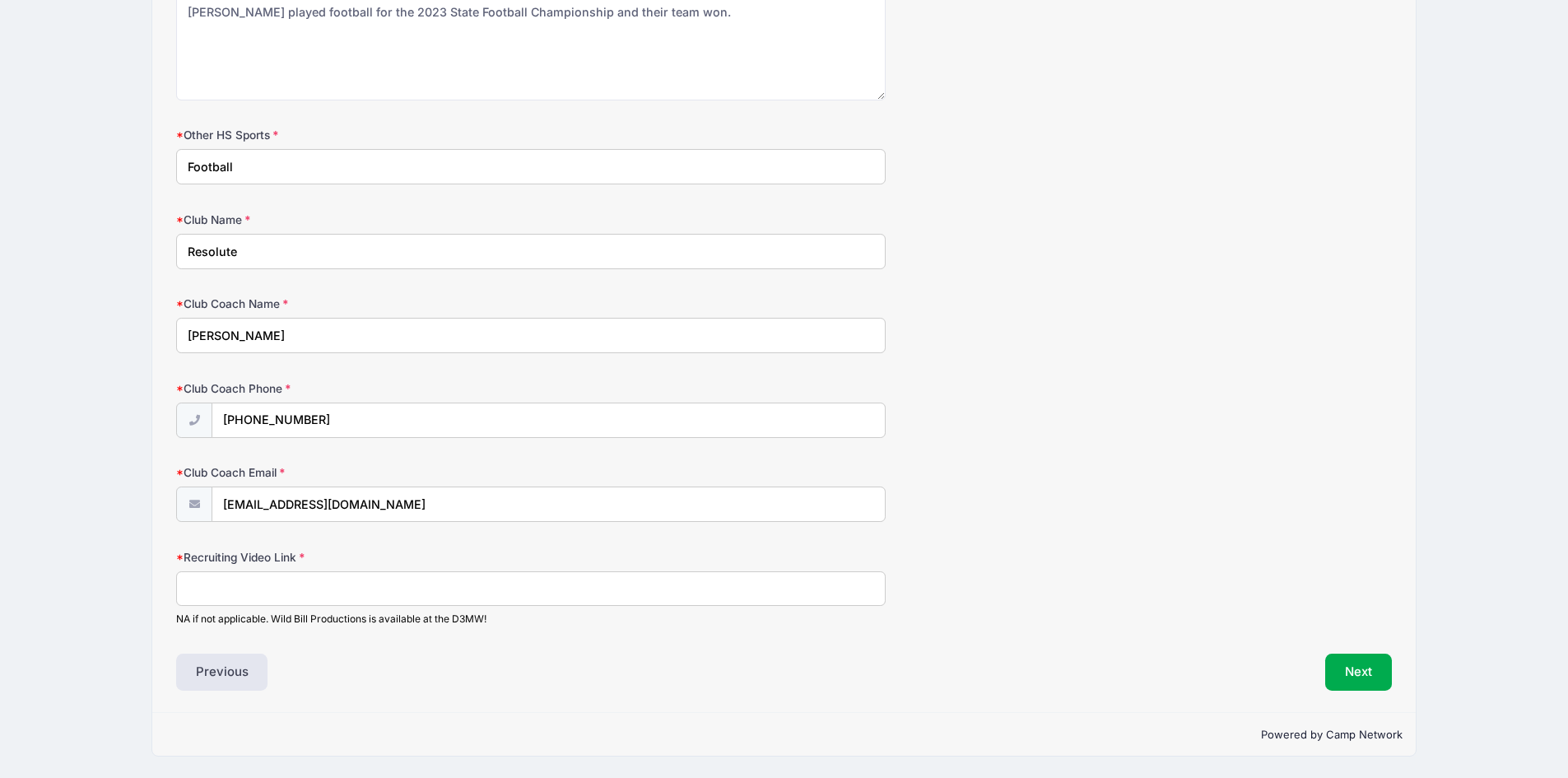
paste input "[URL][DOMAIN_NAME]"
type input "[URL][DOMAIN_NAME]"
click at [1349, 672] on button "Next" at bounding box center [1358, 672] width 67 height 37
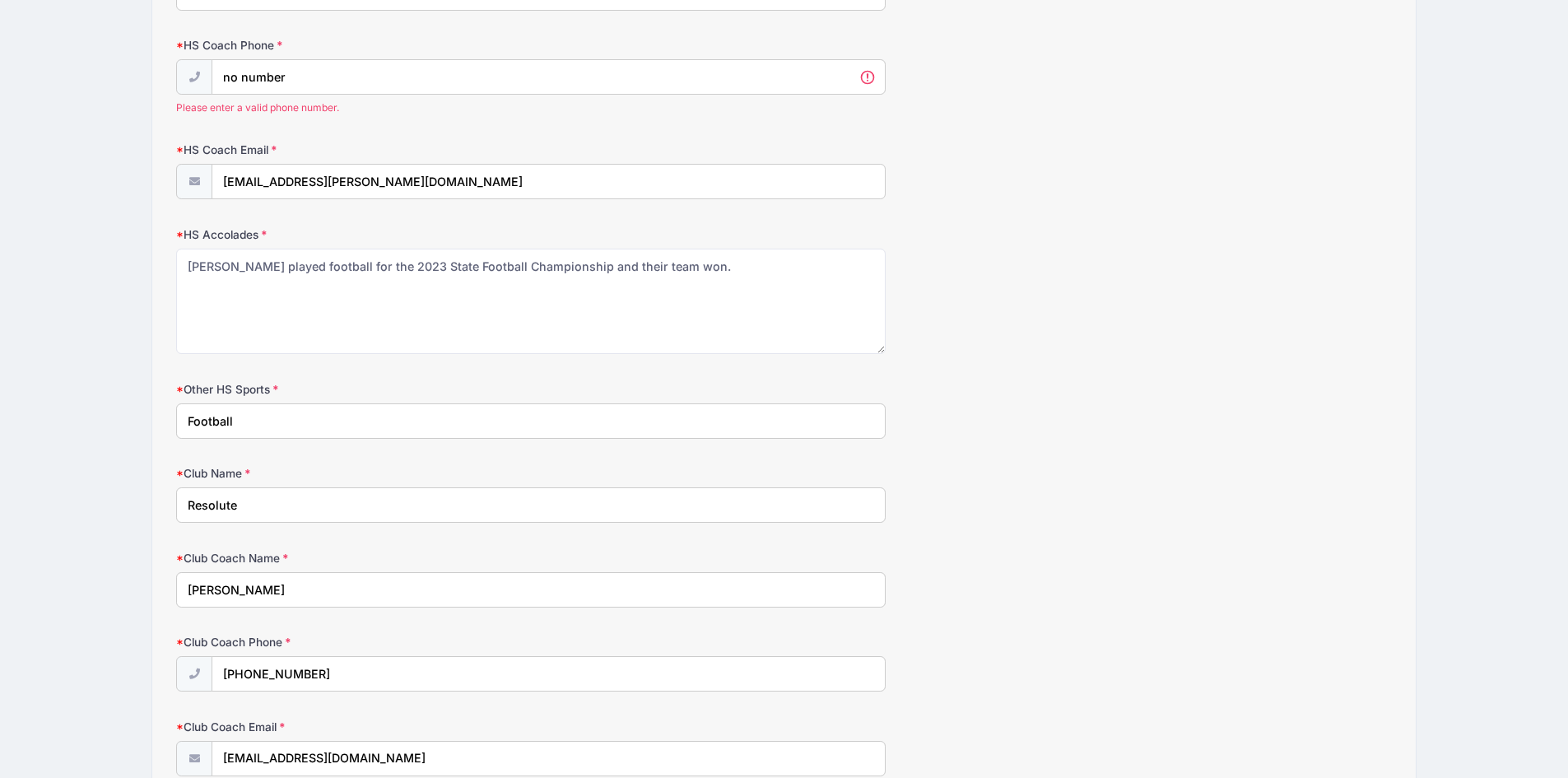
scroll to position [1743, 0]
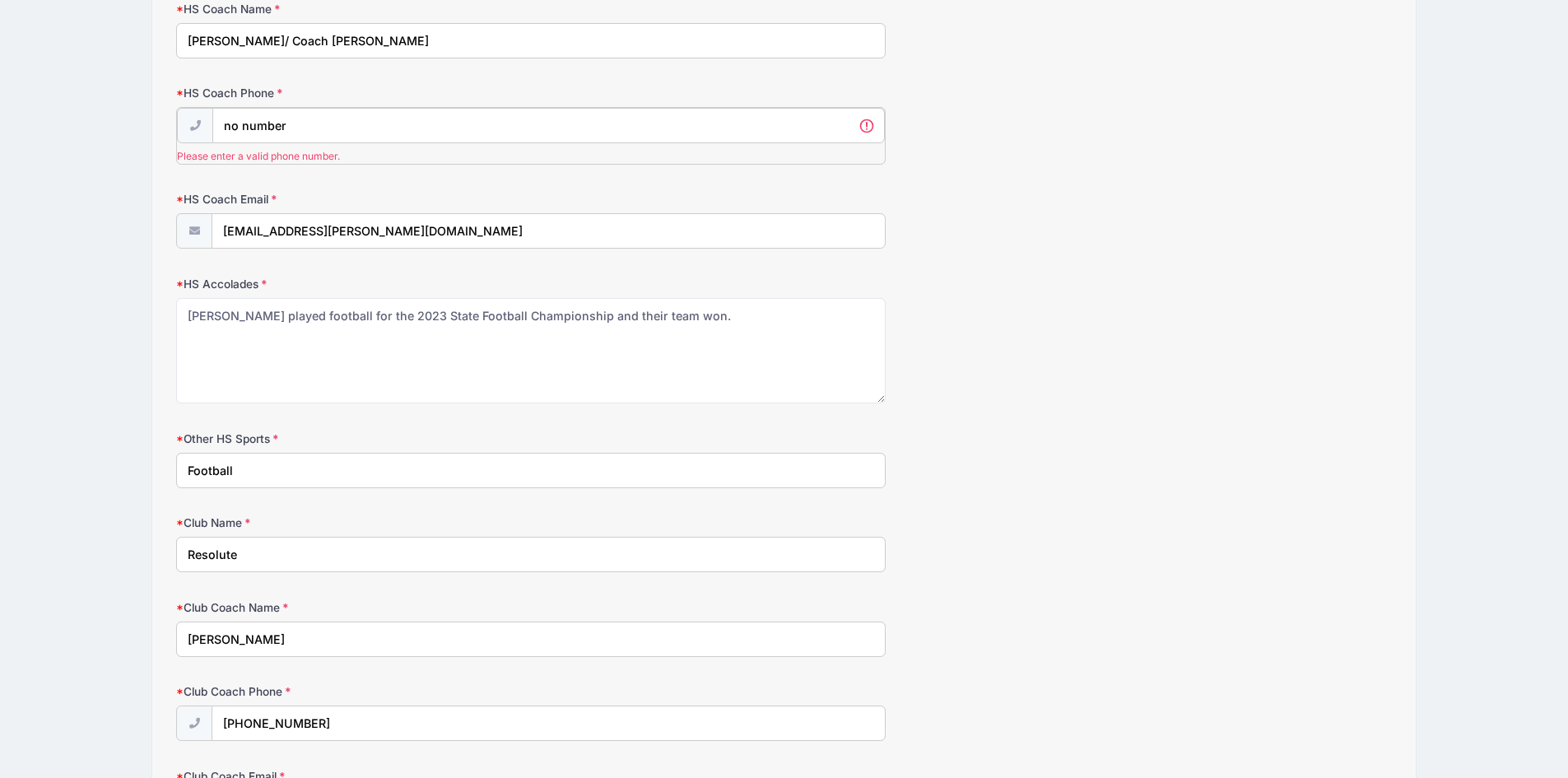
click at [358, 125] on input "no number" at bounding box center [547, 125] width 672 height 36
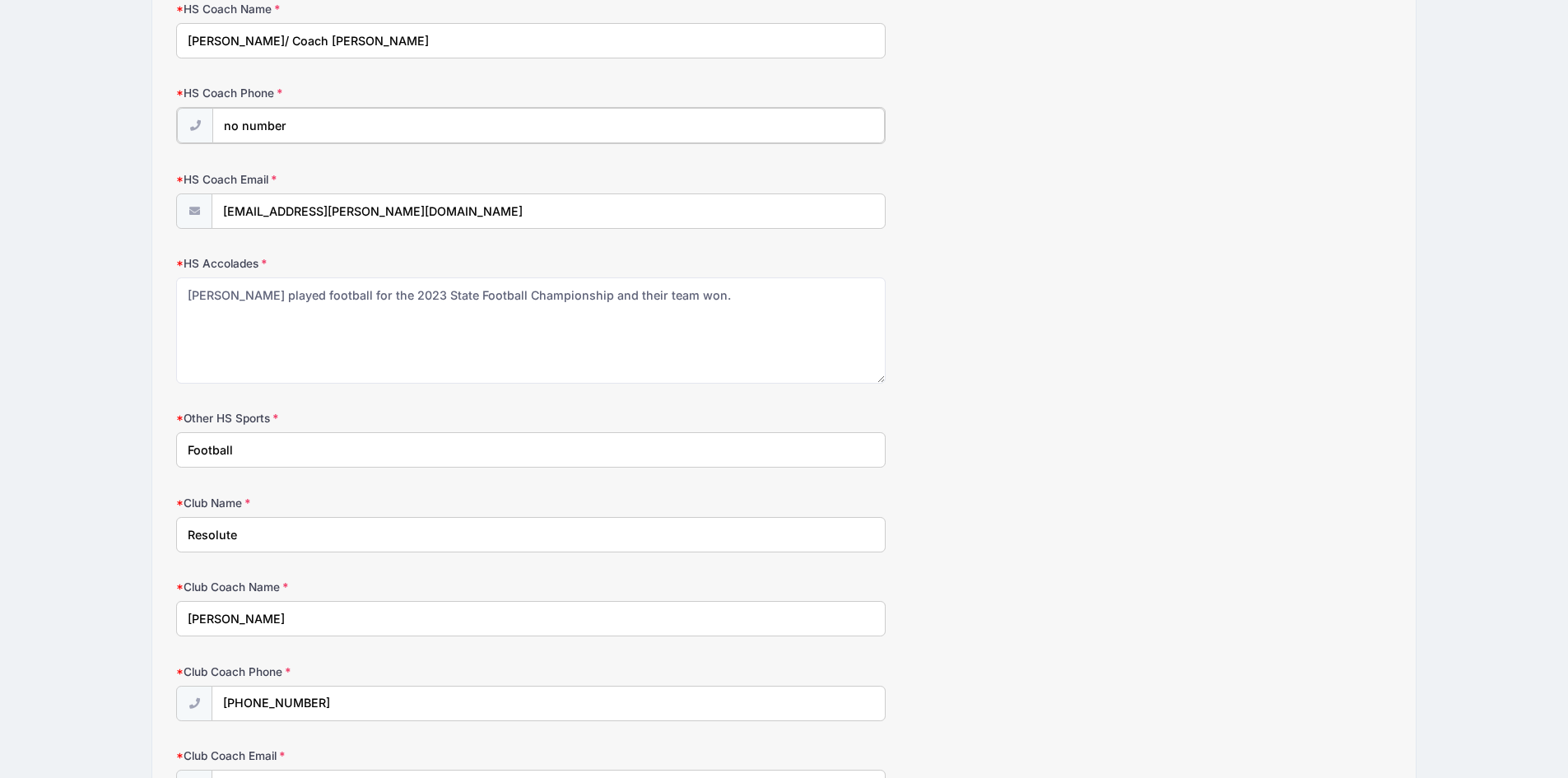
drag, startPoint x: 311, startPoint y: 121, endPoint x: 183, endPoint y: 113, distance: 128.2
click at [183, 113] on div "no number" at bounding box center [531, 125] width 709 height 37
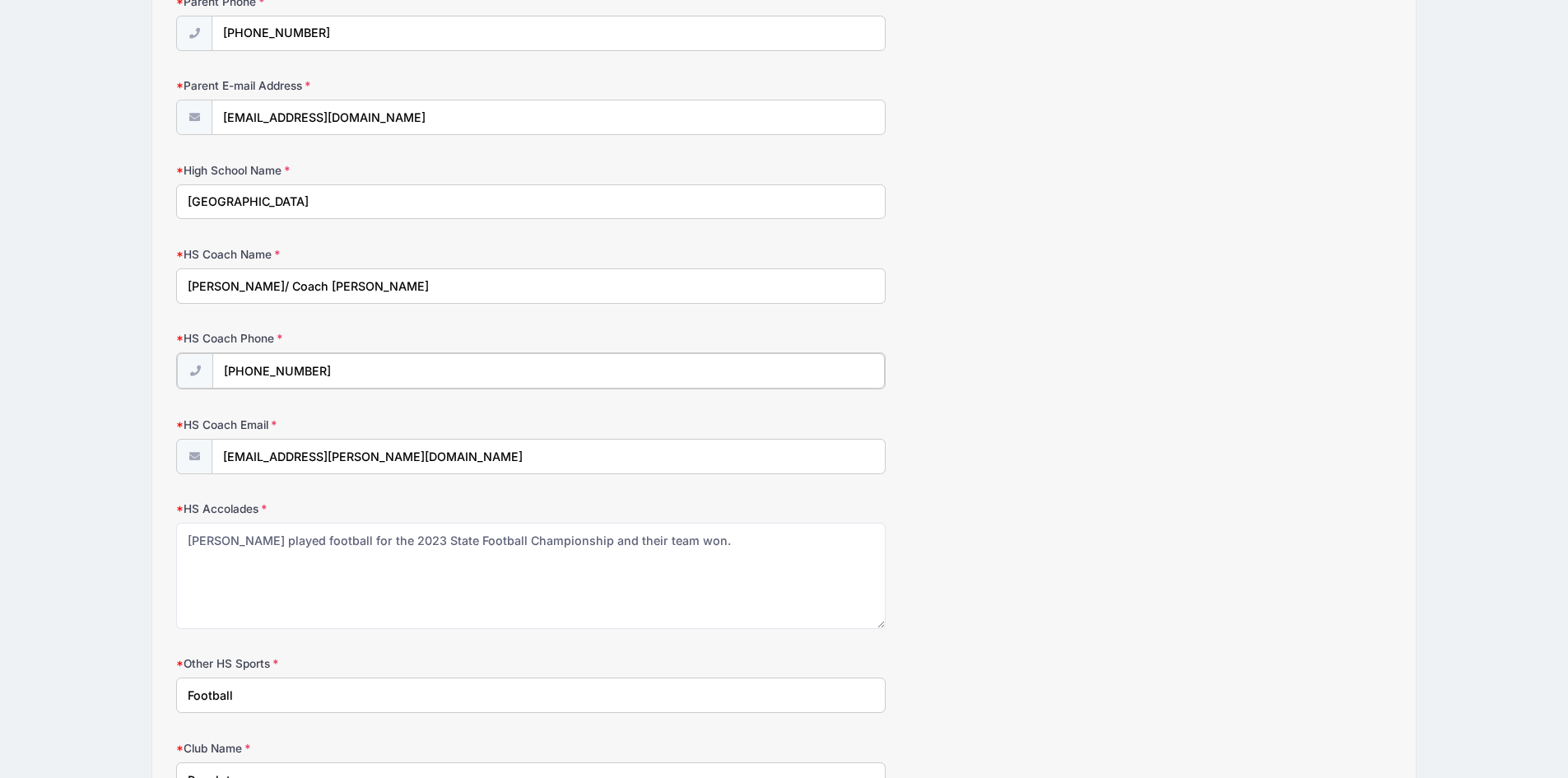
scroll to position [1497, 0]
type input "[PHONE_NUMBER]"
click at [266, 286] on input "[PERSON_NAME]/ Coach [PERSON_NAME]" at bounding box center [531, 287] width 709 height 36
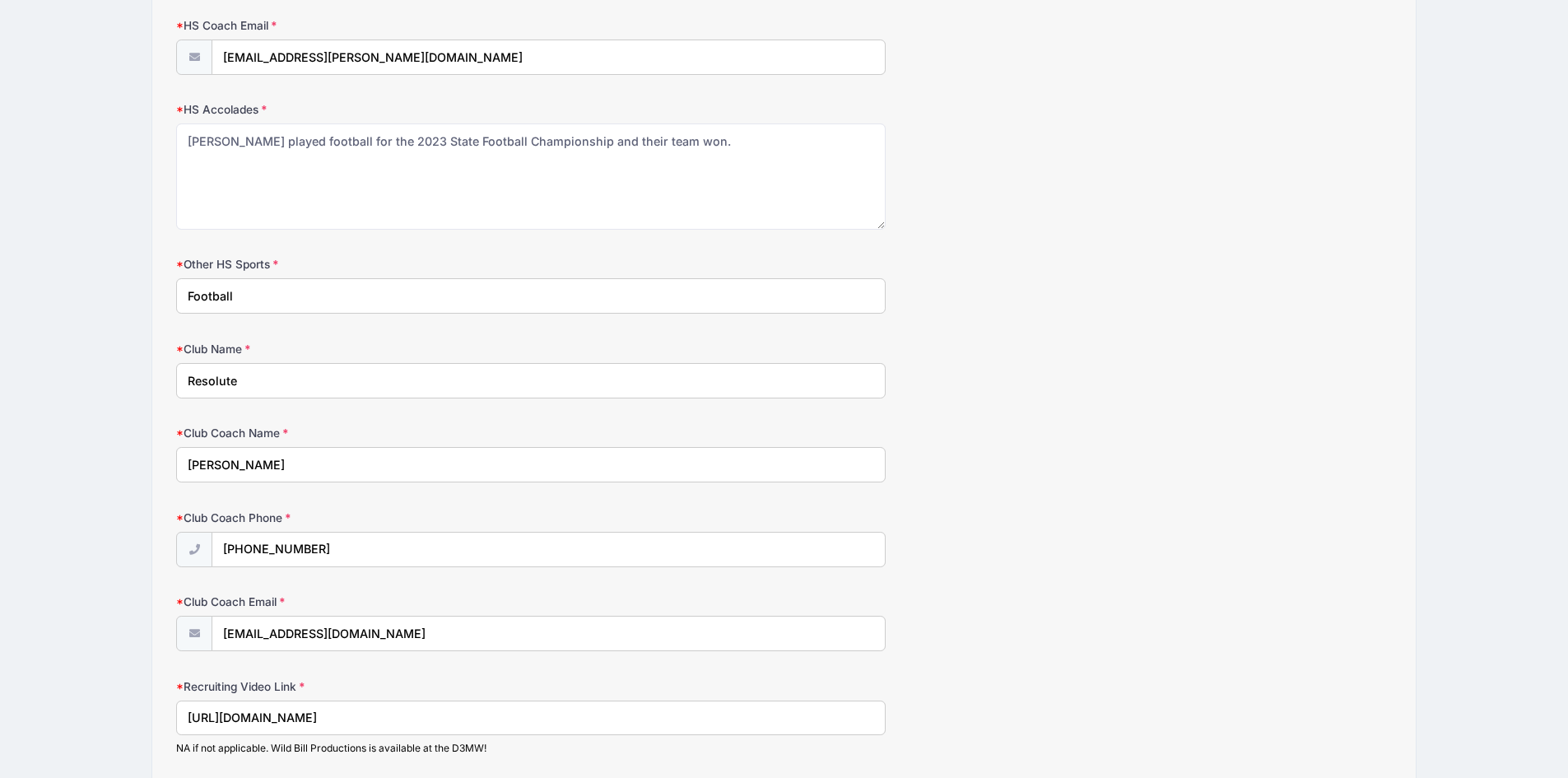
scroll to position [2025, 0]
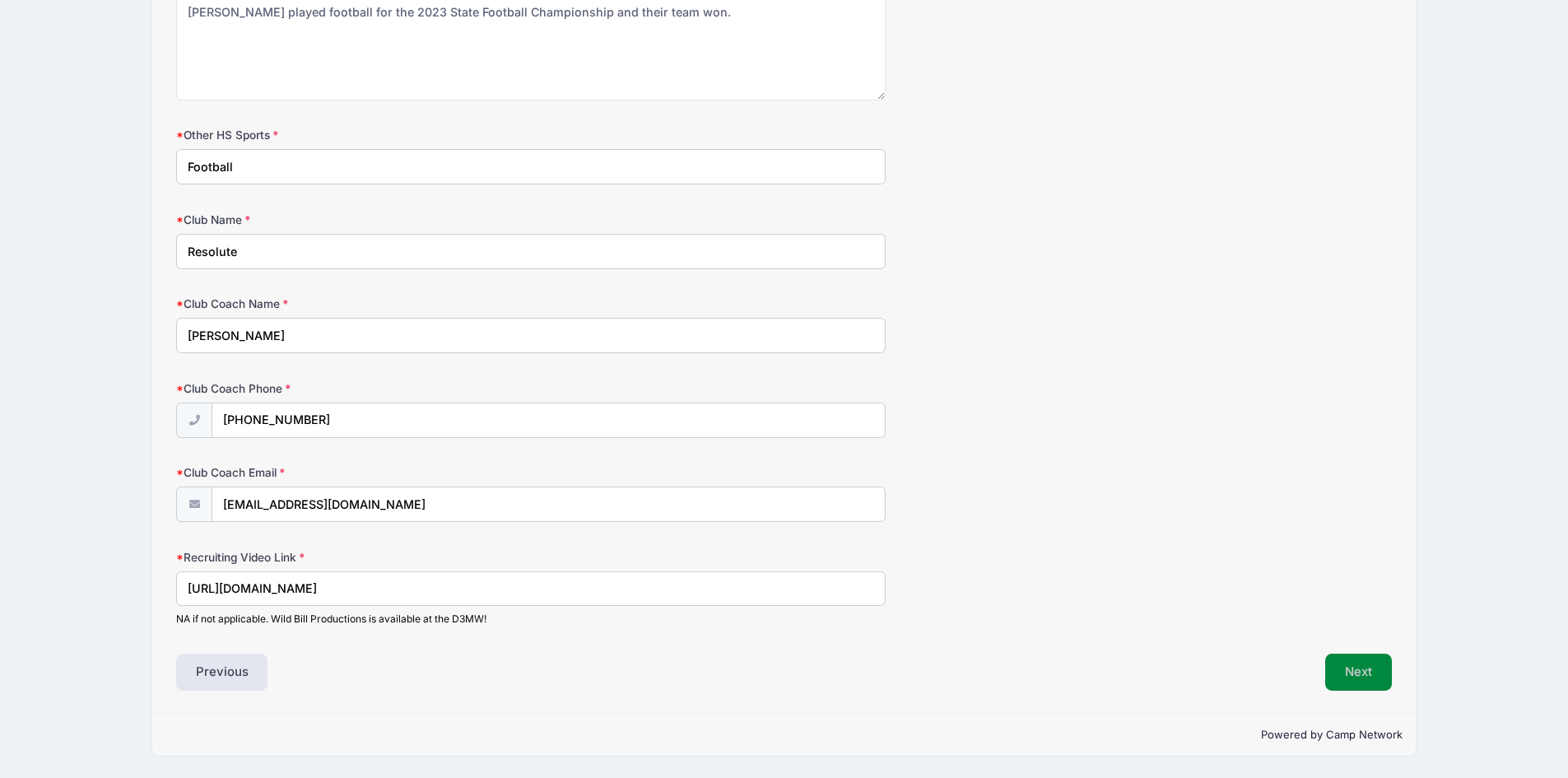
type input "[PERSON_NAME] (ext 4506)/ Coach [PERSON_NAME]"
click at [1366, 671] on button "Next" at bounding box center [1358, 672] width 67 height 37
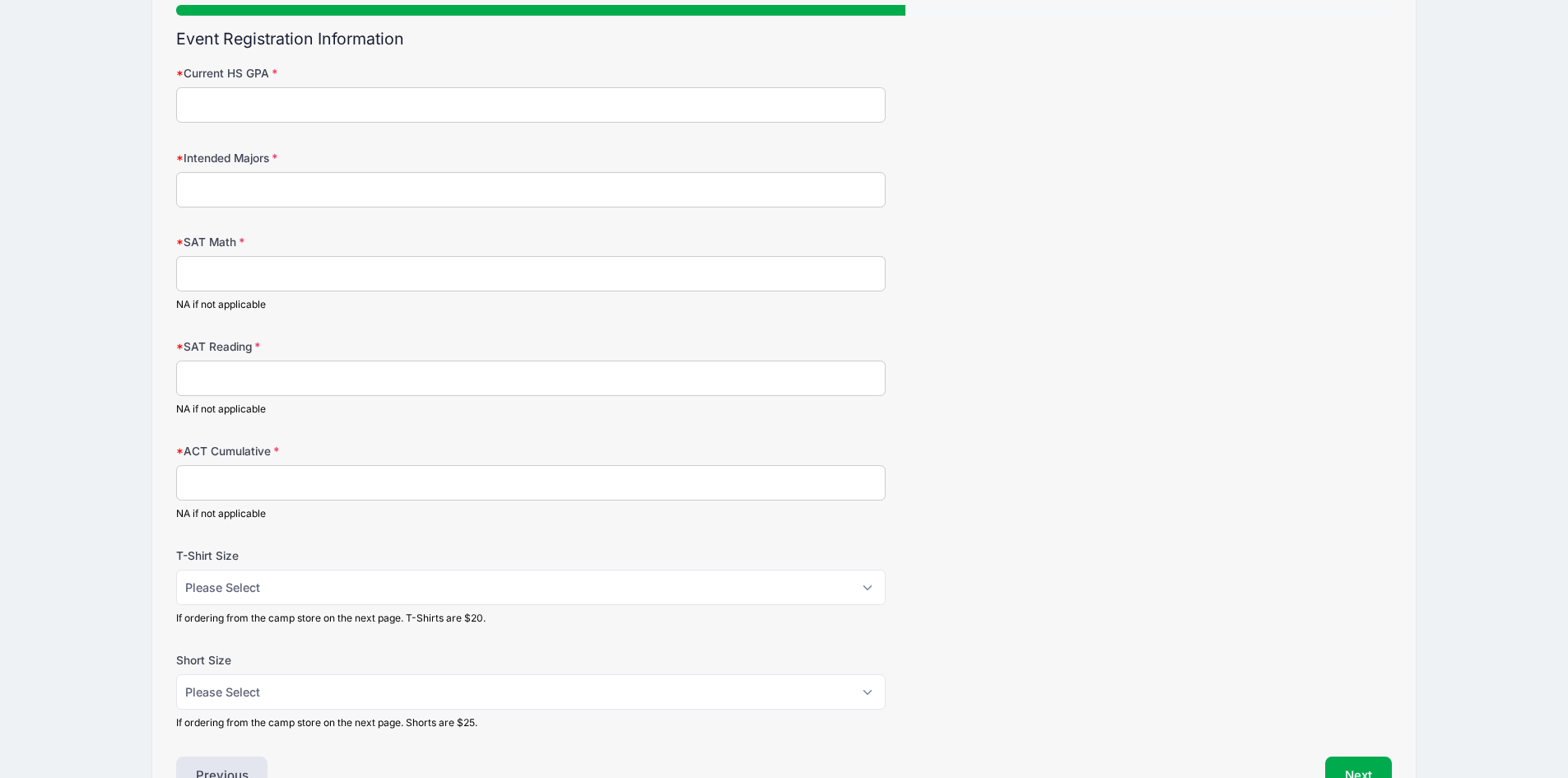
scroll to position [0, 0]
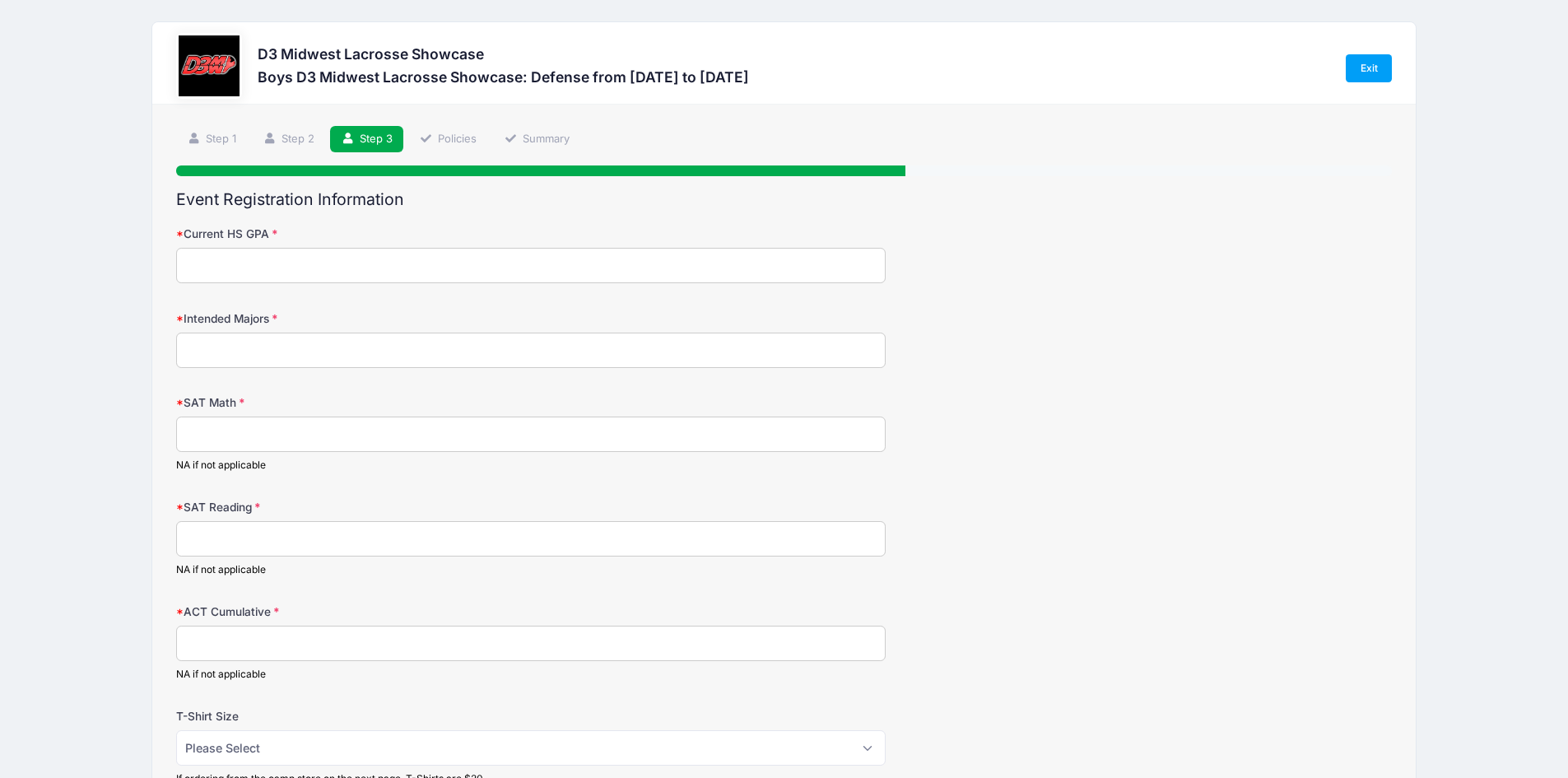
click at [303, 267] on input "Current HS GPA" at bounding box center [531, 265] width 709 height 36
click at [251, 345] on input "Intended Majors" at bounding box center [531, 350] width 709 height 36
click at [242, 431] on input "SAT Math" at bounding box center [531, 434] width 709 height 36
type input "NA"
click at [238, 270] on input "Current HS GPA" at bounding box center [531, 265] width 709 height 36
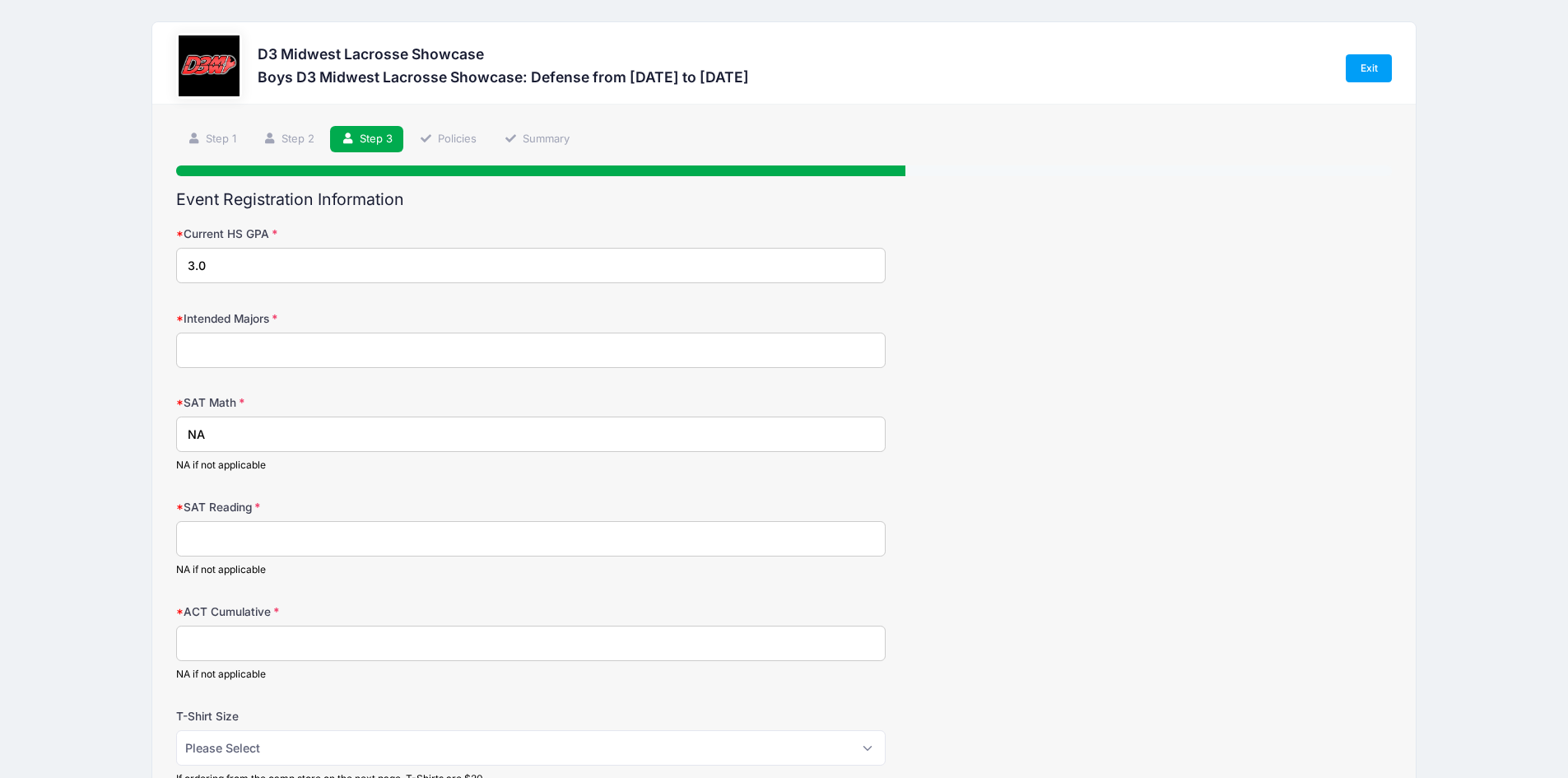
type input "3.0"
click at [230, 346] on input "Intended Majors" at bounding box center [531, 350] width 709 height 36
type input "{"
type input "Prelaw or Business"
click at [248, 537] on input "SAT Reading" at bounding box center [531, 538] width 709 height 36
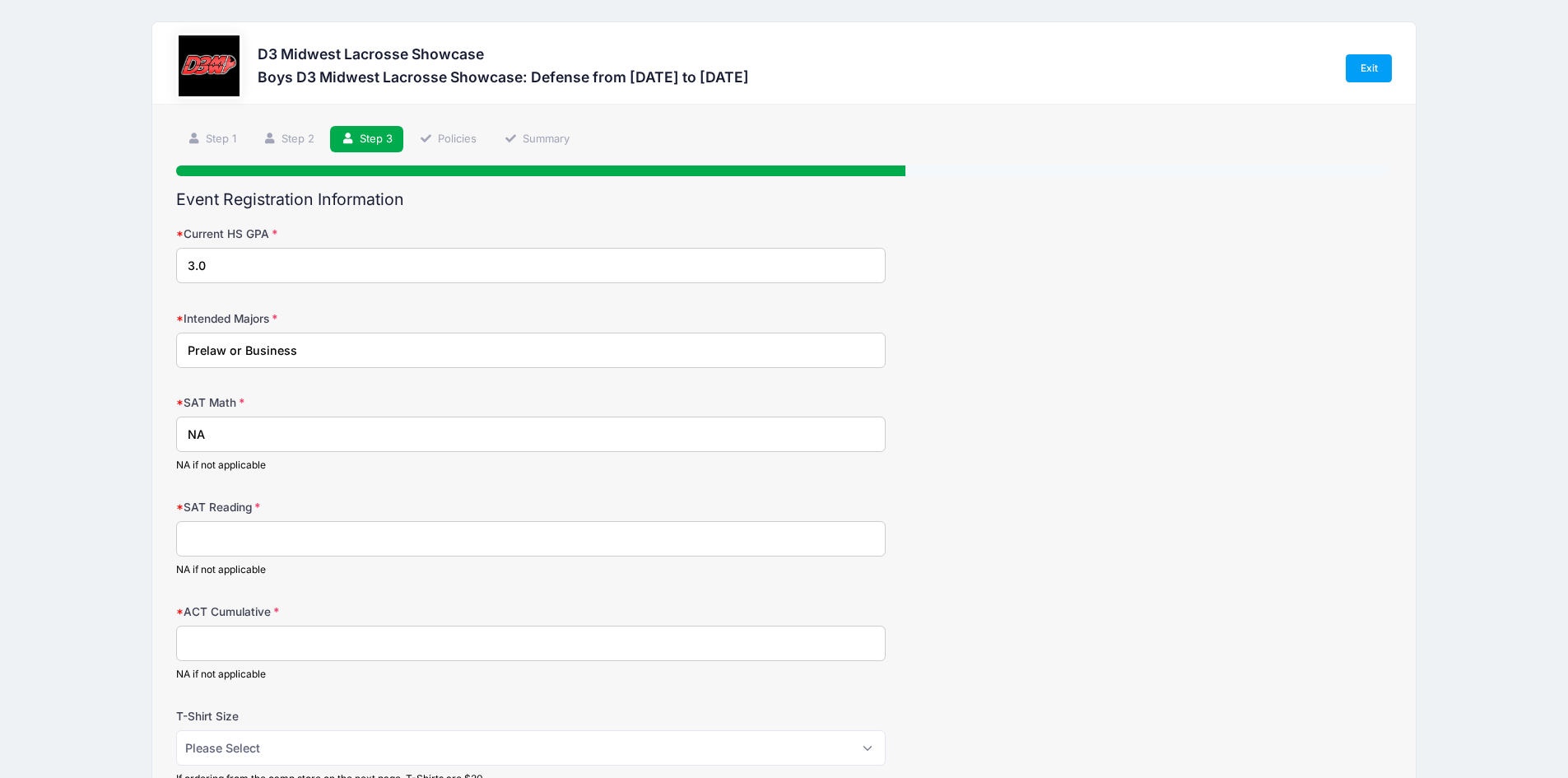
drag, startPoint x: 235, startPoint y: 427, endPoint x: 162, endPoint y: 428, distance: 73.0
click at [162, 428] on div "Step 3 /7 Step 1 Step 2 Step 3 Policies Summary Participant Information Partici…" at bounding box center [785, 540] width 1265 height 872
click at [297, 530] on input "SAT Reading" at bounding box center [531, 538] width 709 height 36
paste input "NA"
type input "NA"
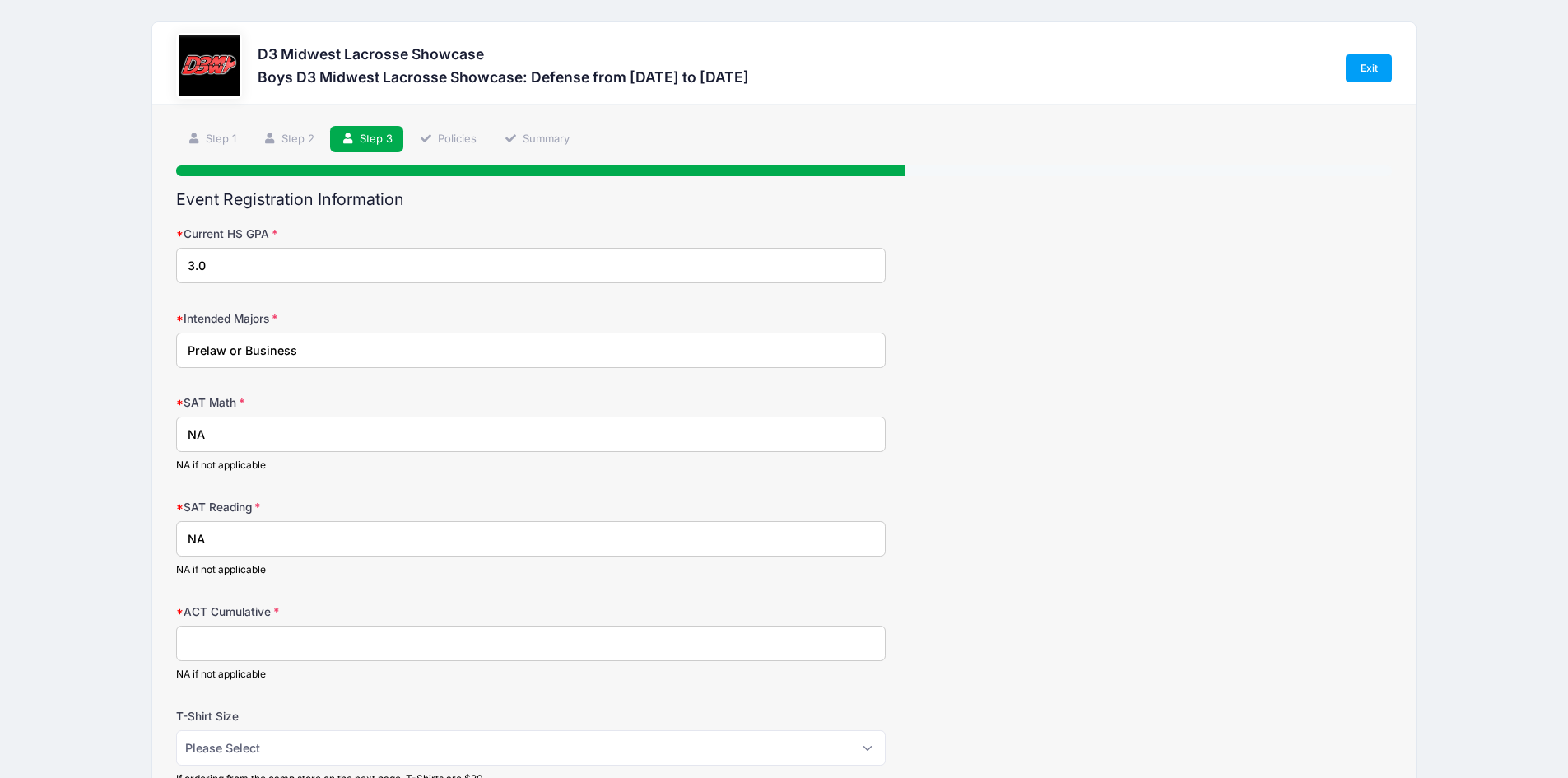
click at [239, 638] on input "ACT Cumulative" at bounding box center [531, 644] width 709 height 36
paste input "NA"
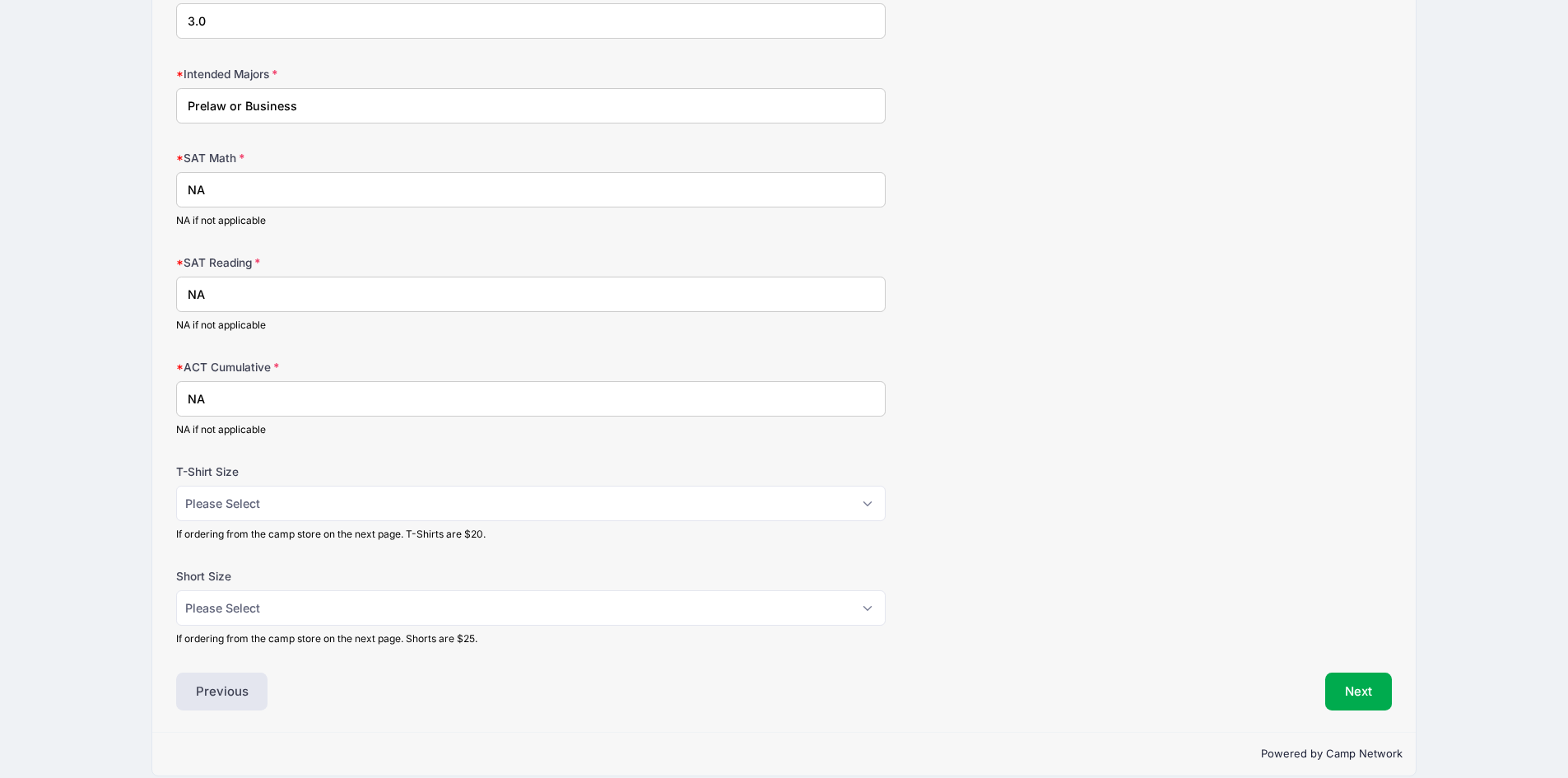
scroll to position [247, 0]
type input "NA"
click at [244, 497] on select "Please Select Adult Small Adult Medium Adult Large Adult XL" at bounding box center [531, 501] width 709 height 36
select select "Adult Large"
click at [176, 484] on select "Please Select Adult Small Adult Medium Adult Large Adult XL" at bounding box center [531, 501] width 709 height 36
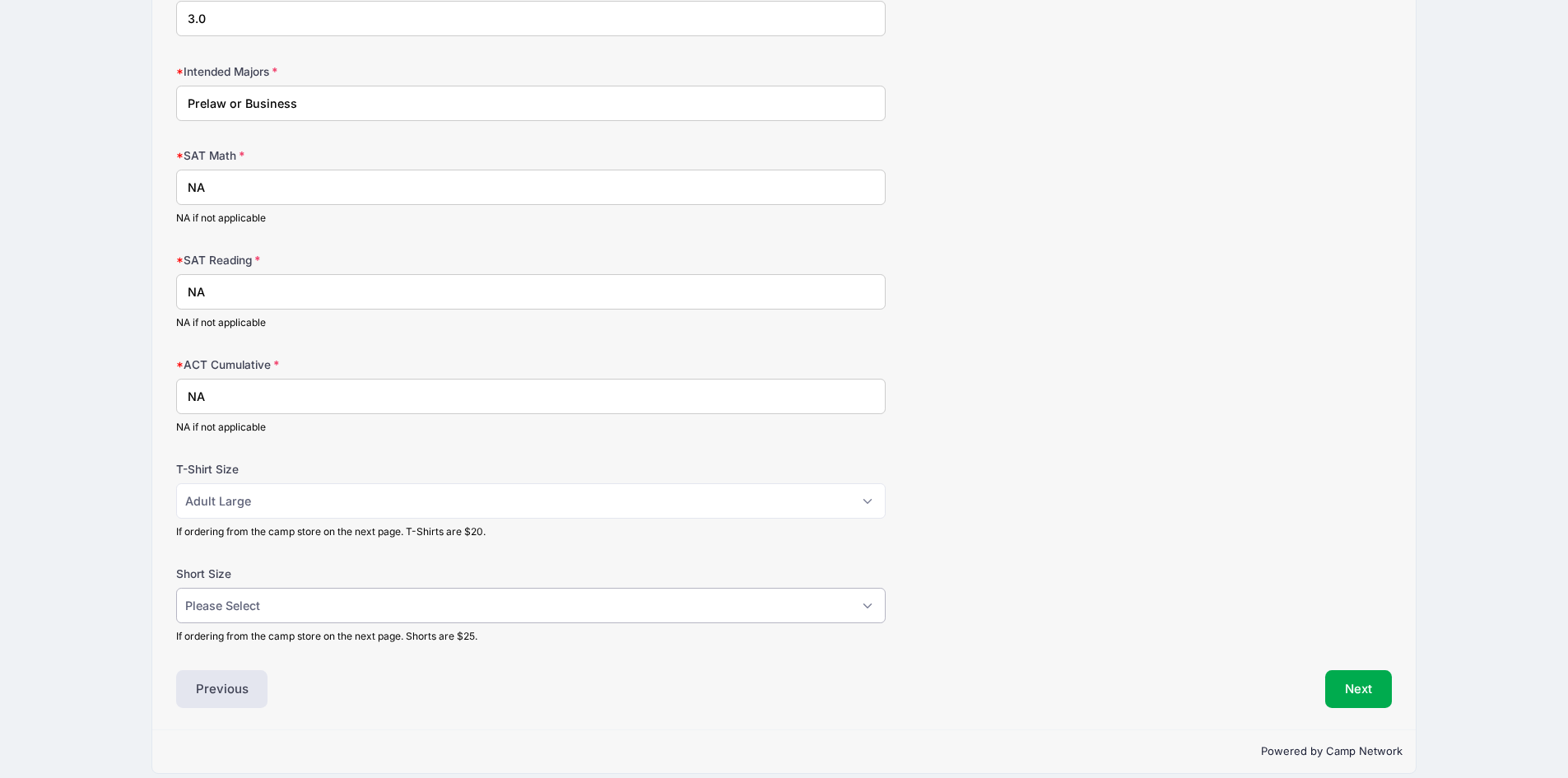
click at [234, 613] on select "Please Select Adult Small Adult Medium Adult Large Adult XL" at bounding box center [531, 605] width 709 height 36
select select "Adult Large"
click at [176, 588] on select "Please Select Adult Small Adult Medium Adult Large Adult XL" at bounding box center [531, 605] width 709 height 36
click at [1348, 693] on button "Next" at bounding box center [1358, 688] width 67 height 37
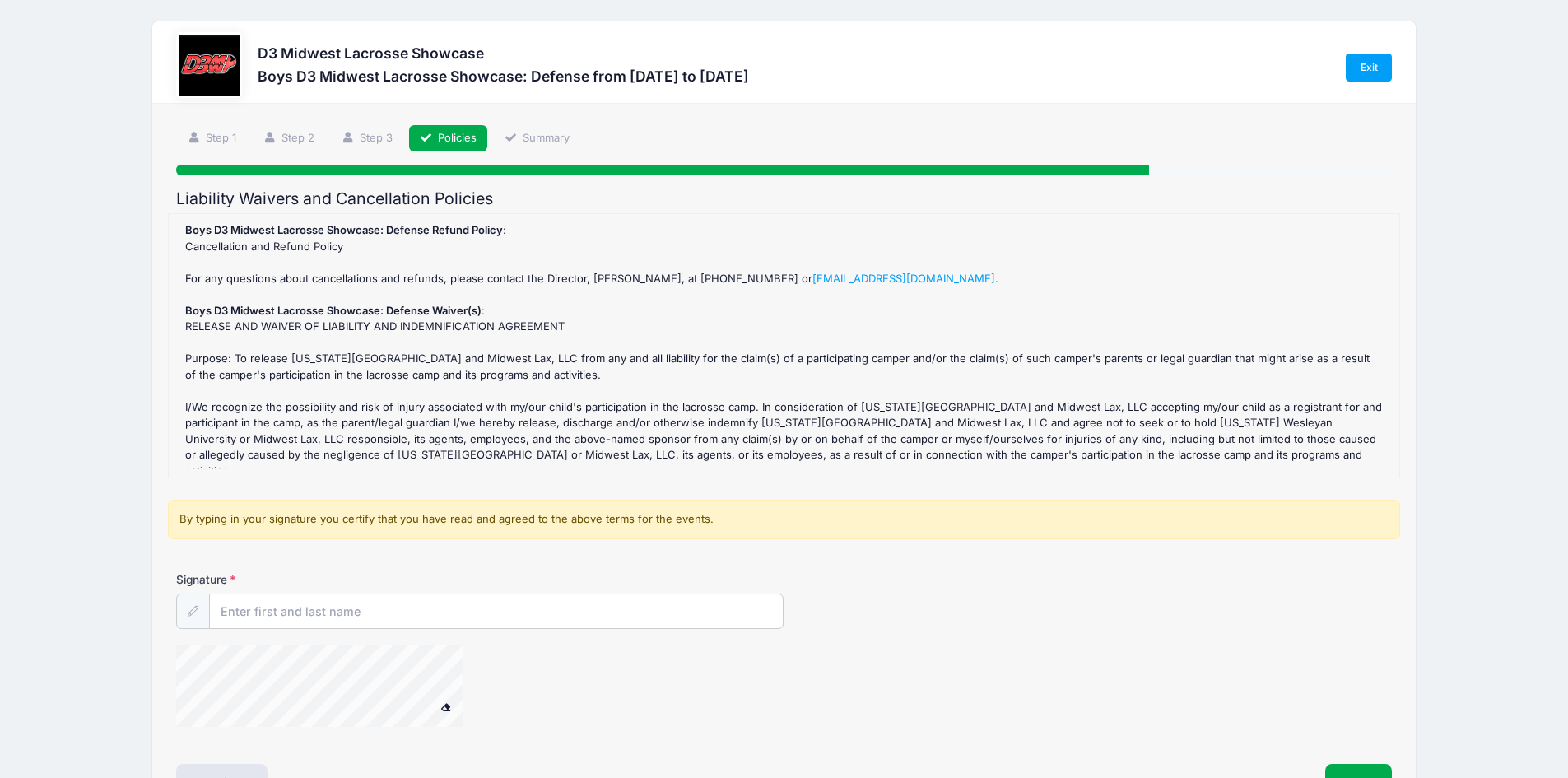
scroll to position [0, 0]
click at [262, 603] on input "Signature" at bounding box center [497, 613] width 574 height 36
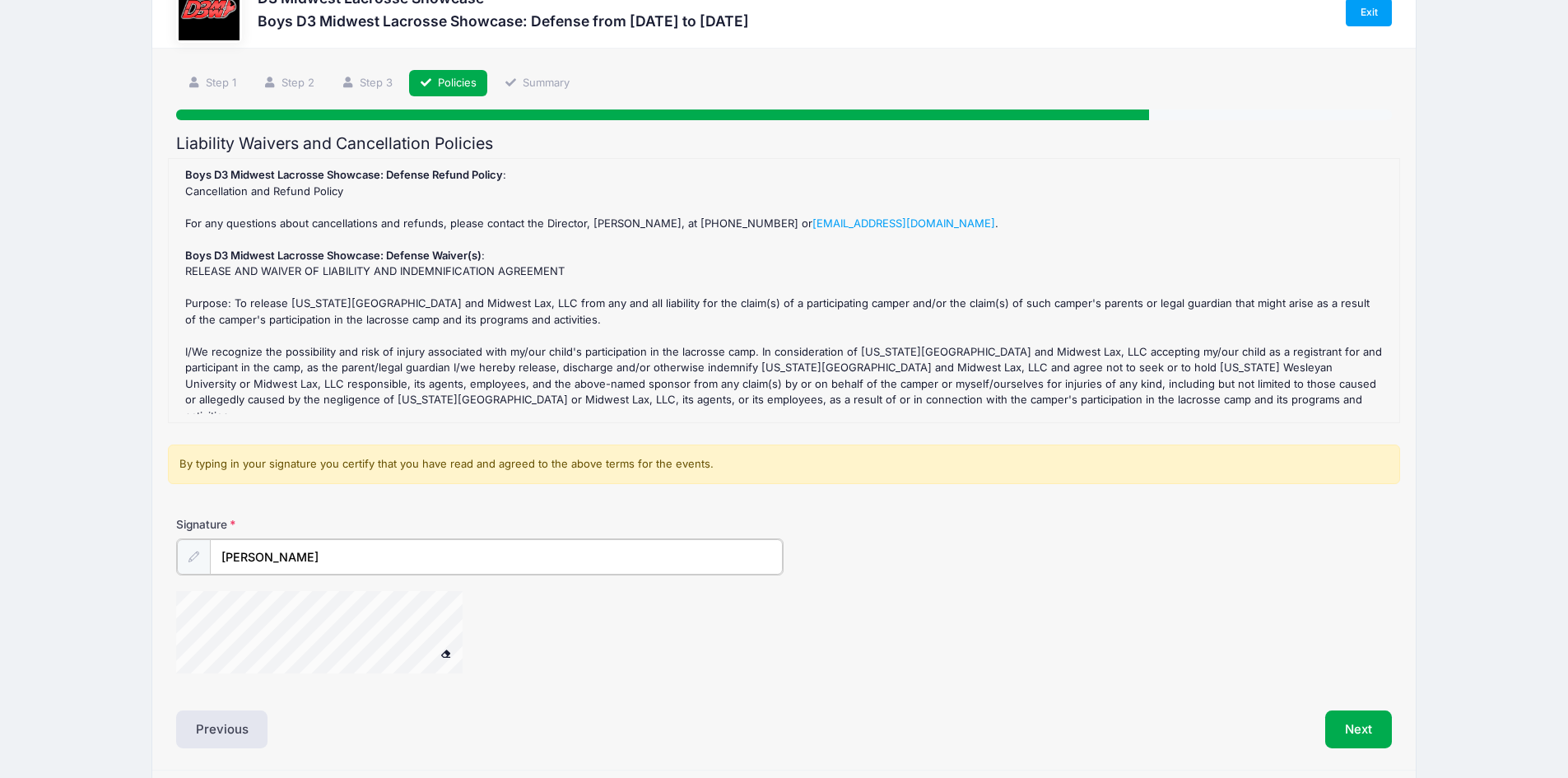
scroll to position [113, 0]
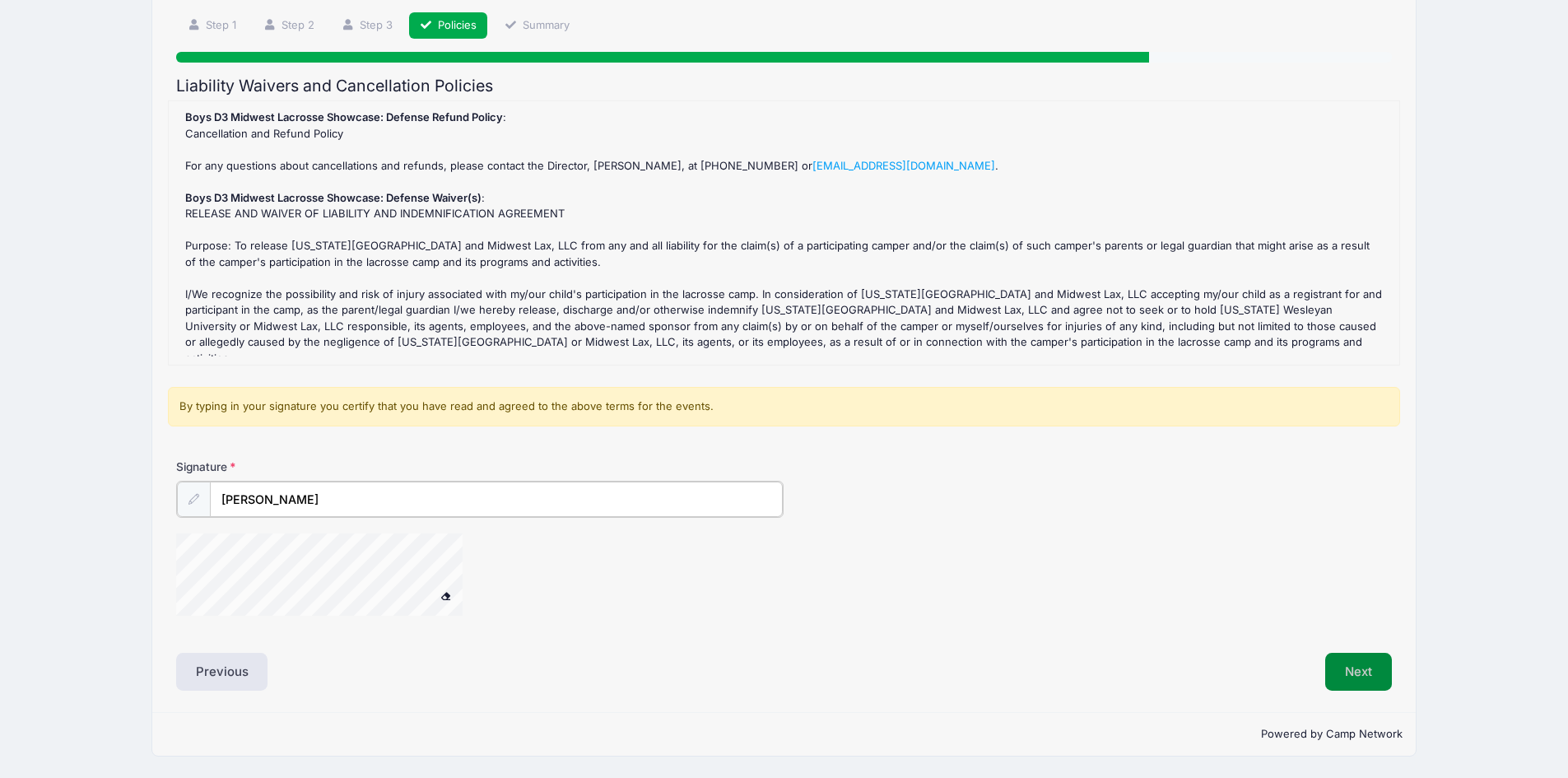
type input "[PERSON_NAME]"
click at [1342, 674] on button "Next" at bounding box center [1358, 671] width 67 height 37
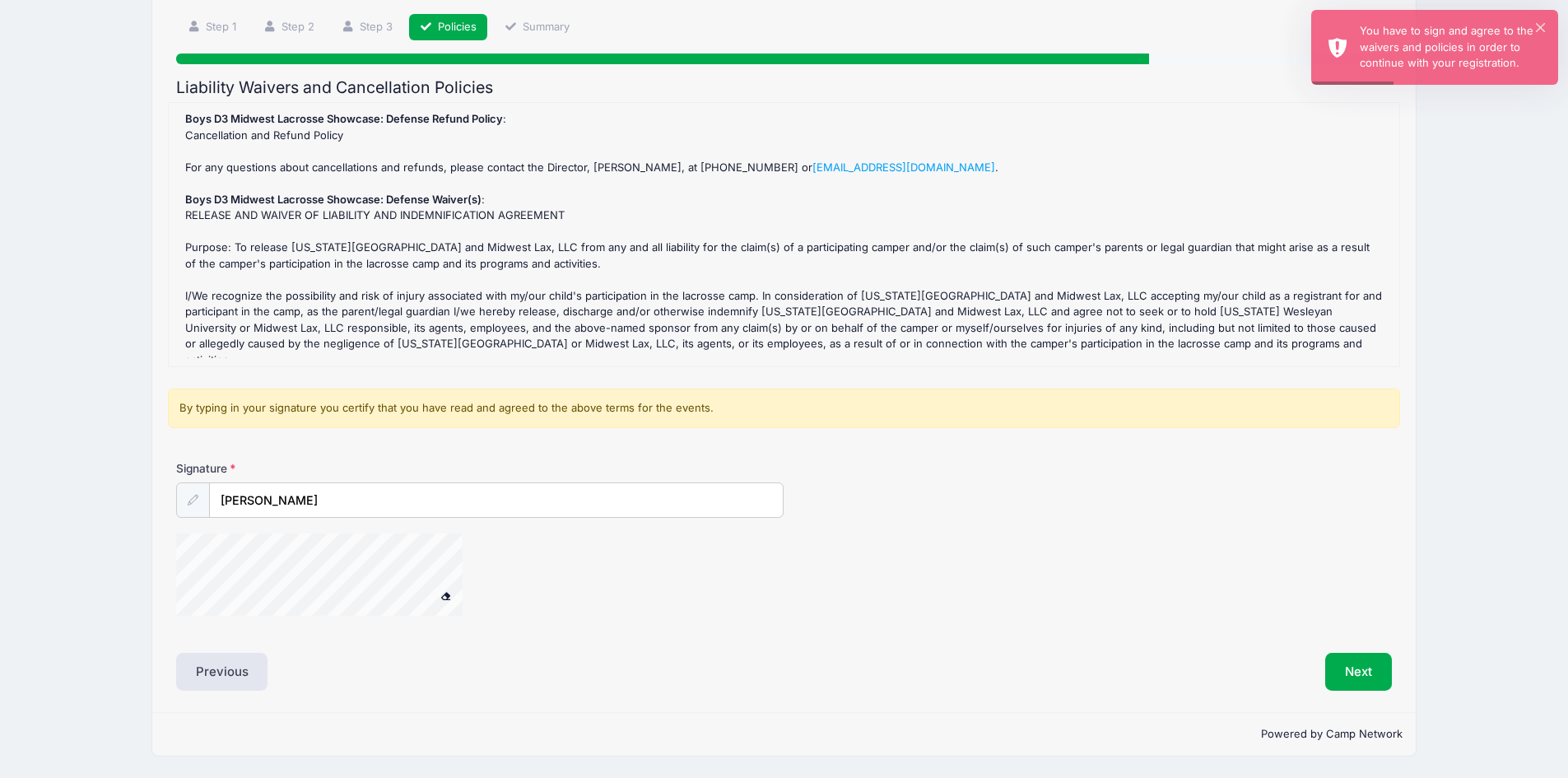
click at [295, 589] on div "Signature [PERSON_NAME]" at bounding box center [784, 546] width 1232 height 171
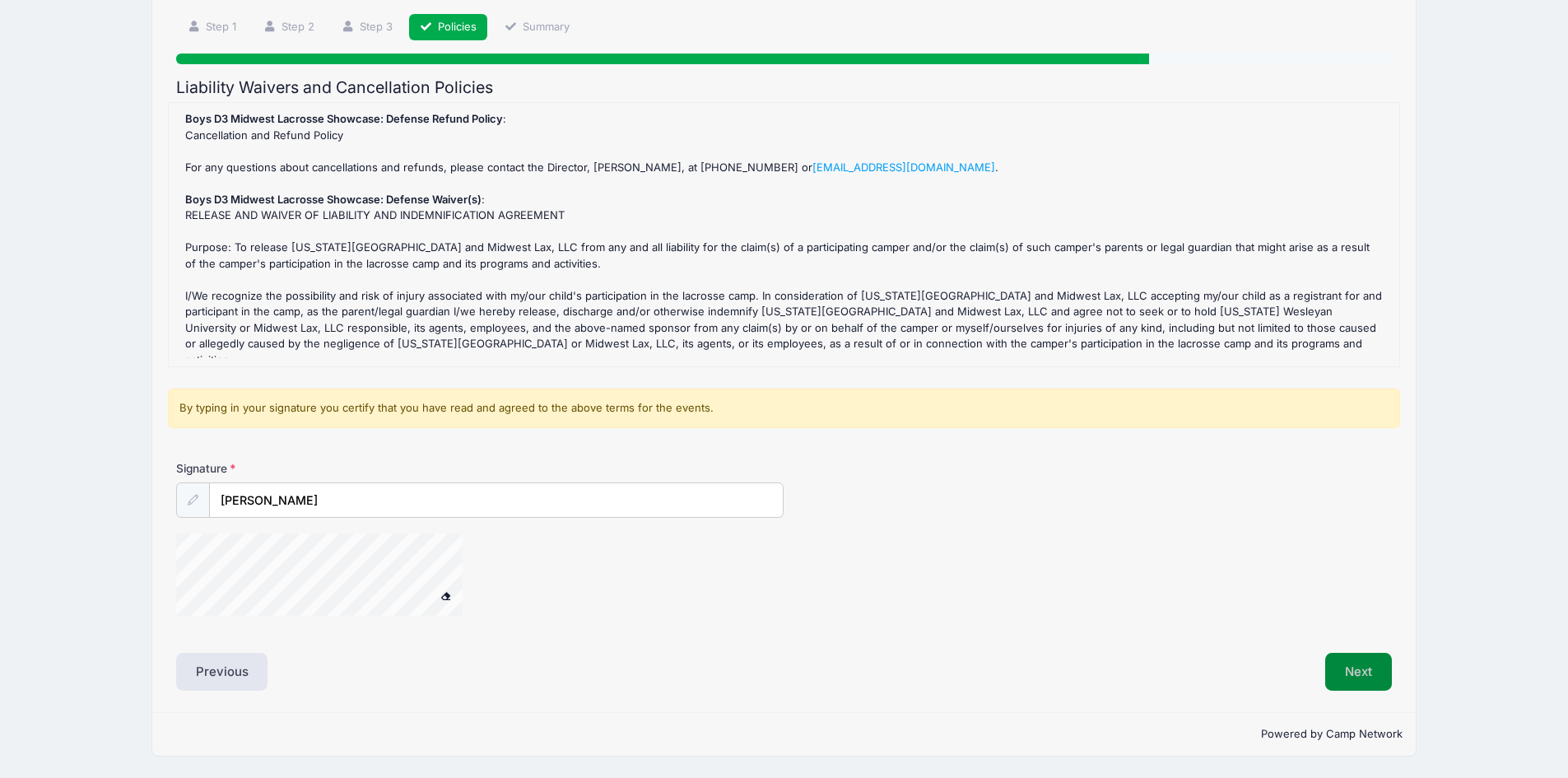
click at [1355, 674] on button "Next" at bounding box center [1358, 671] width 67 height 37
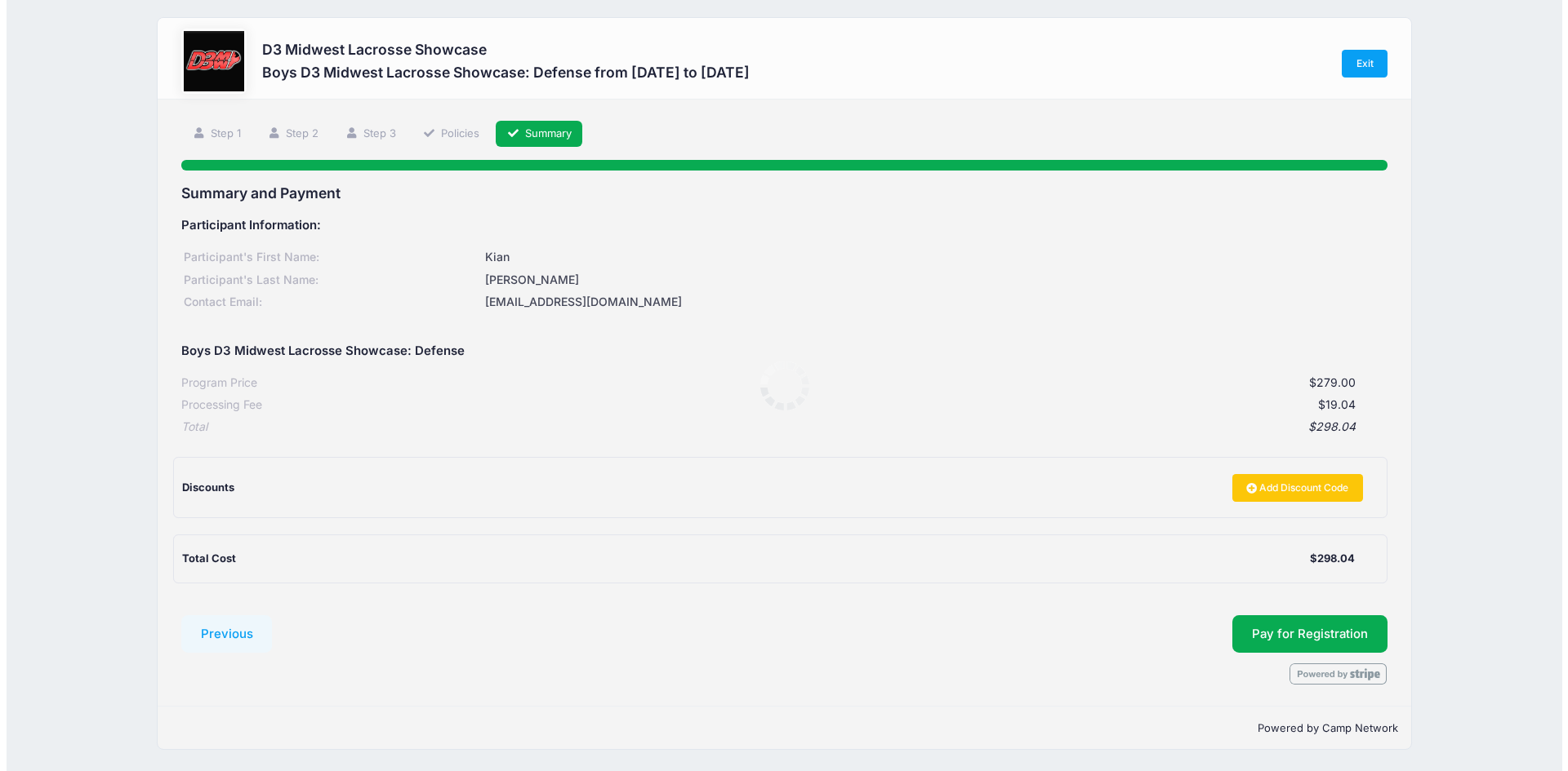
scroll to position [0, 0]
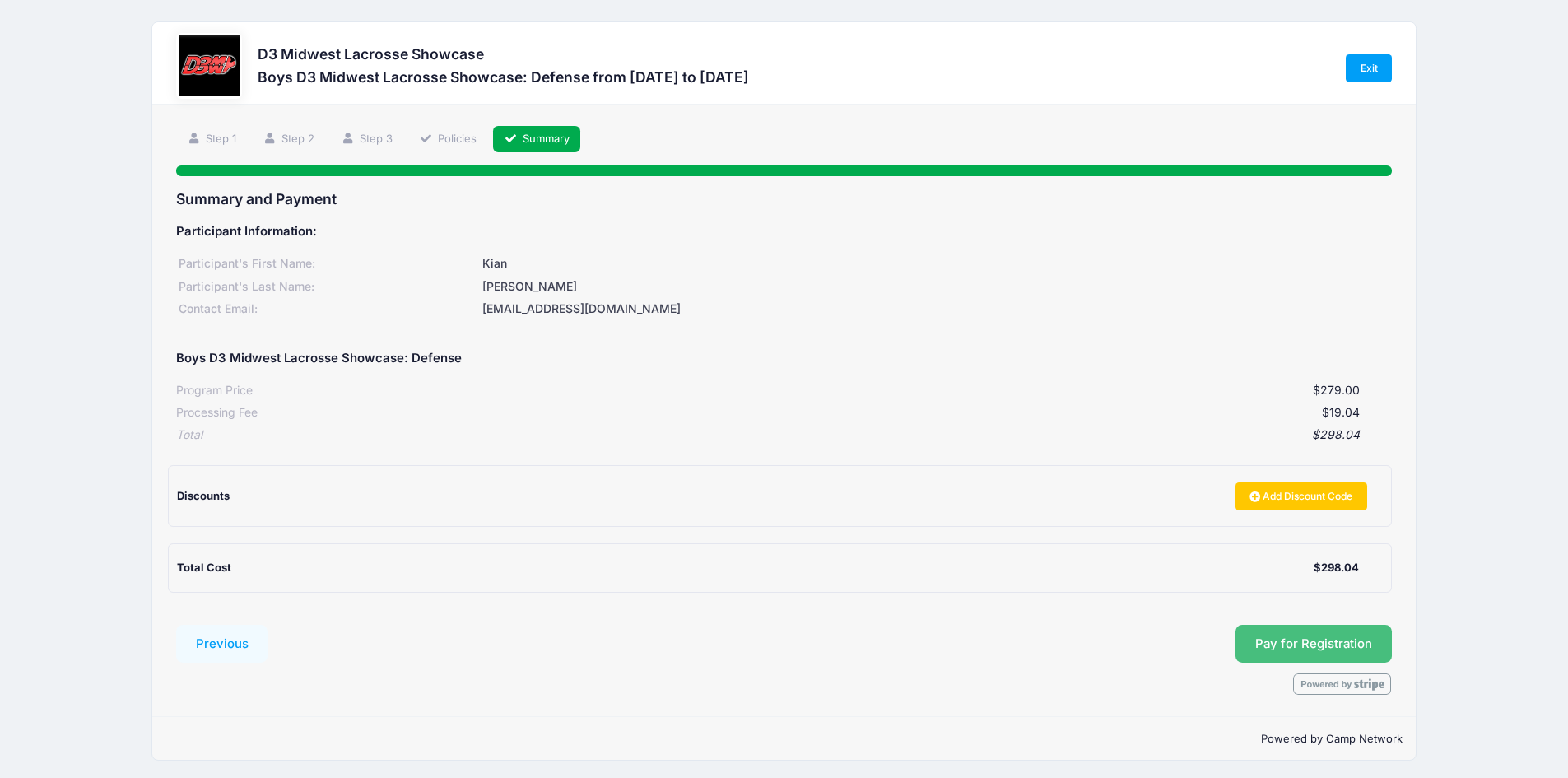
click at [1340, 642] on button "Pay for Registration" at bounding box center [1313, 644] width 156 height 37
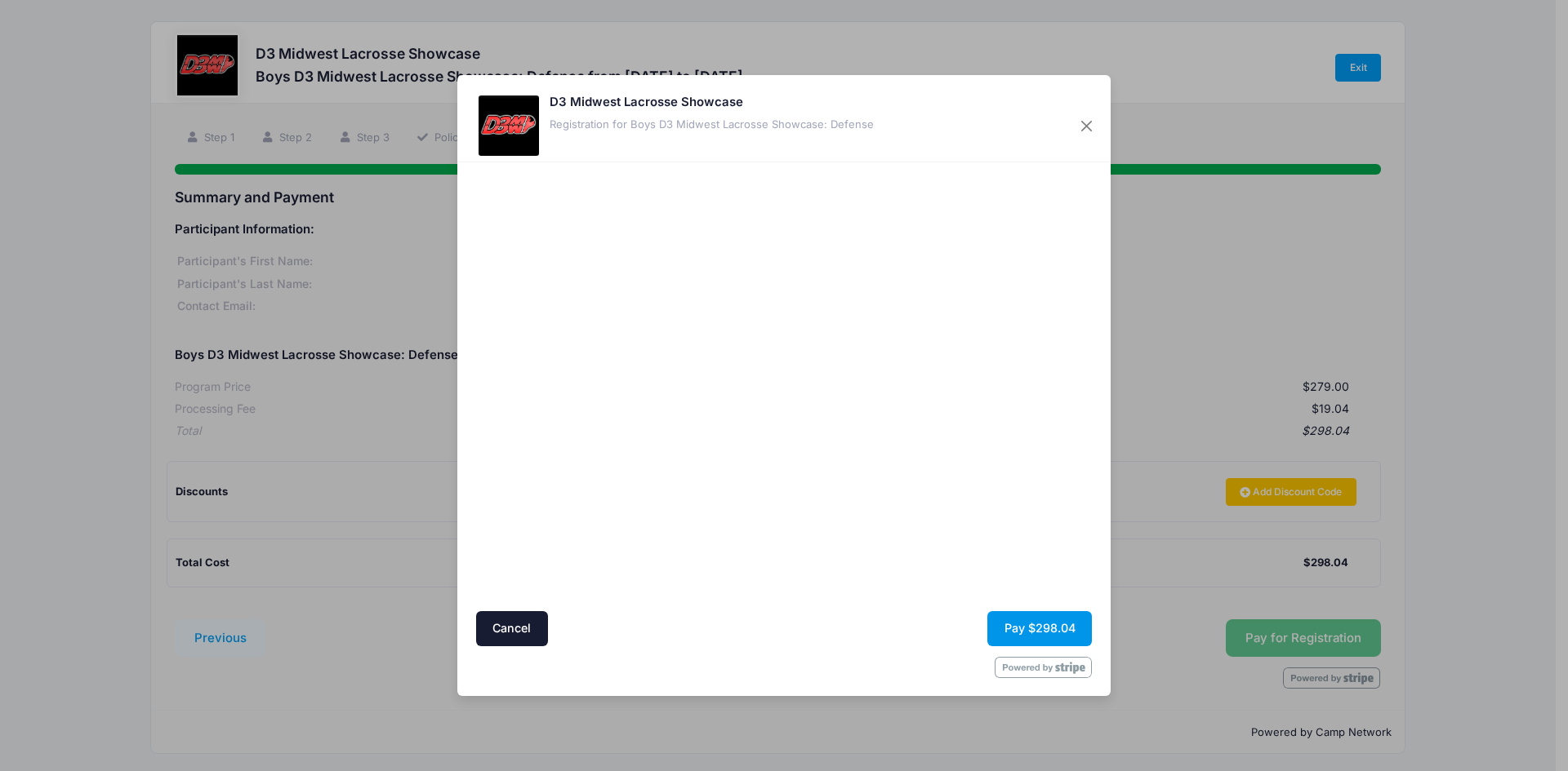
click at [1016, 627] on button "Pay $298.04" at bounding box center [1039, 629] width 104 height 35
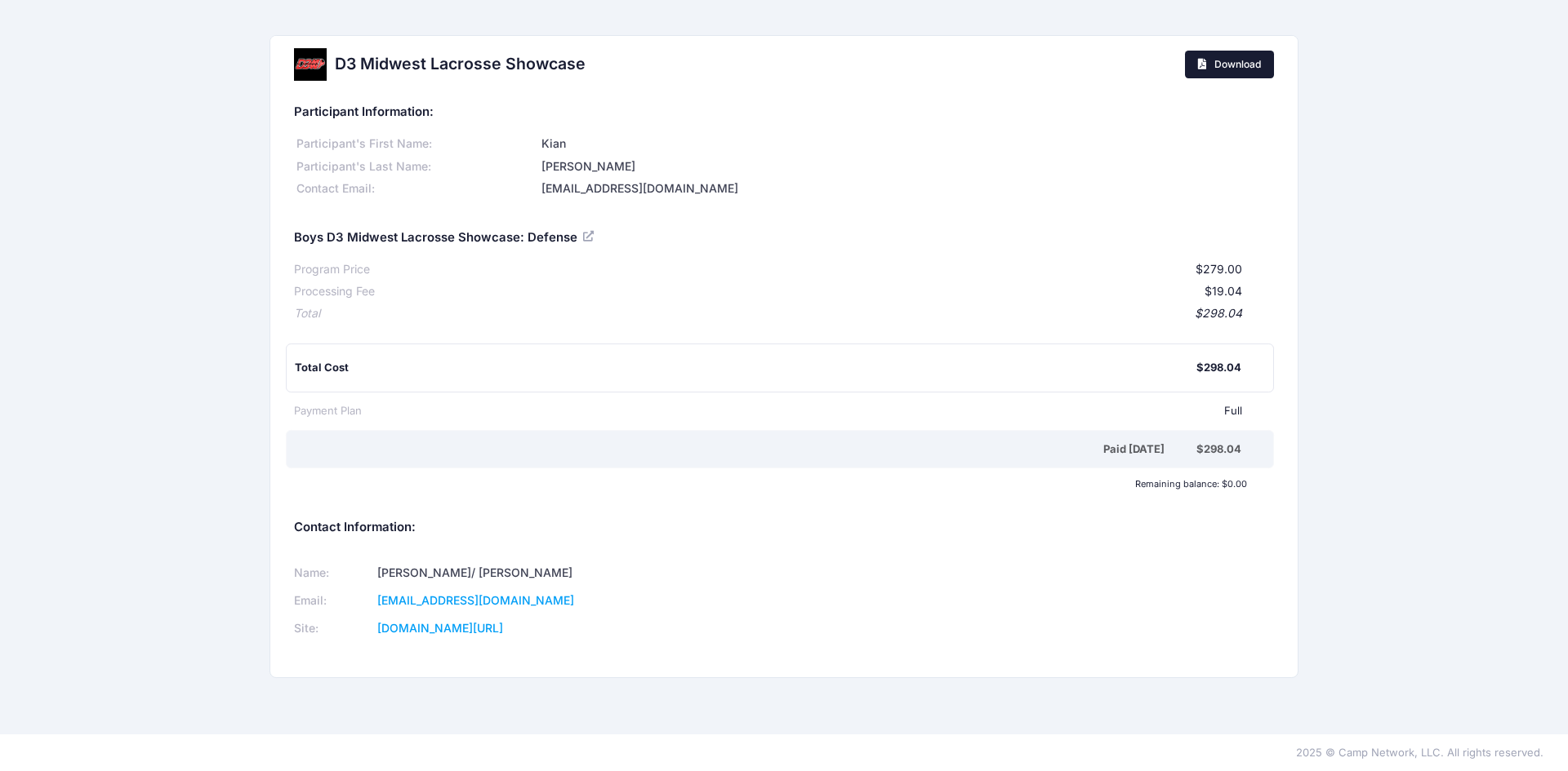
click at [1240, 62] on span "Download" at bounding box center [1236, 64] width 46 height 13
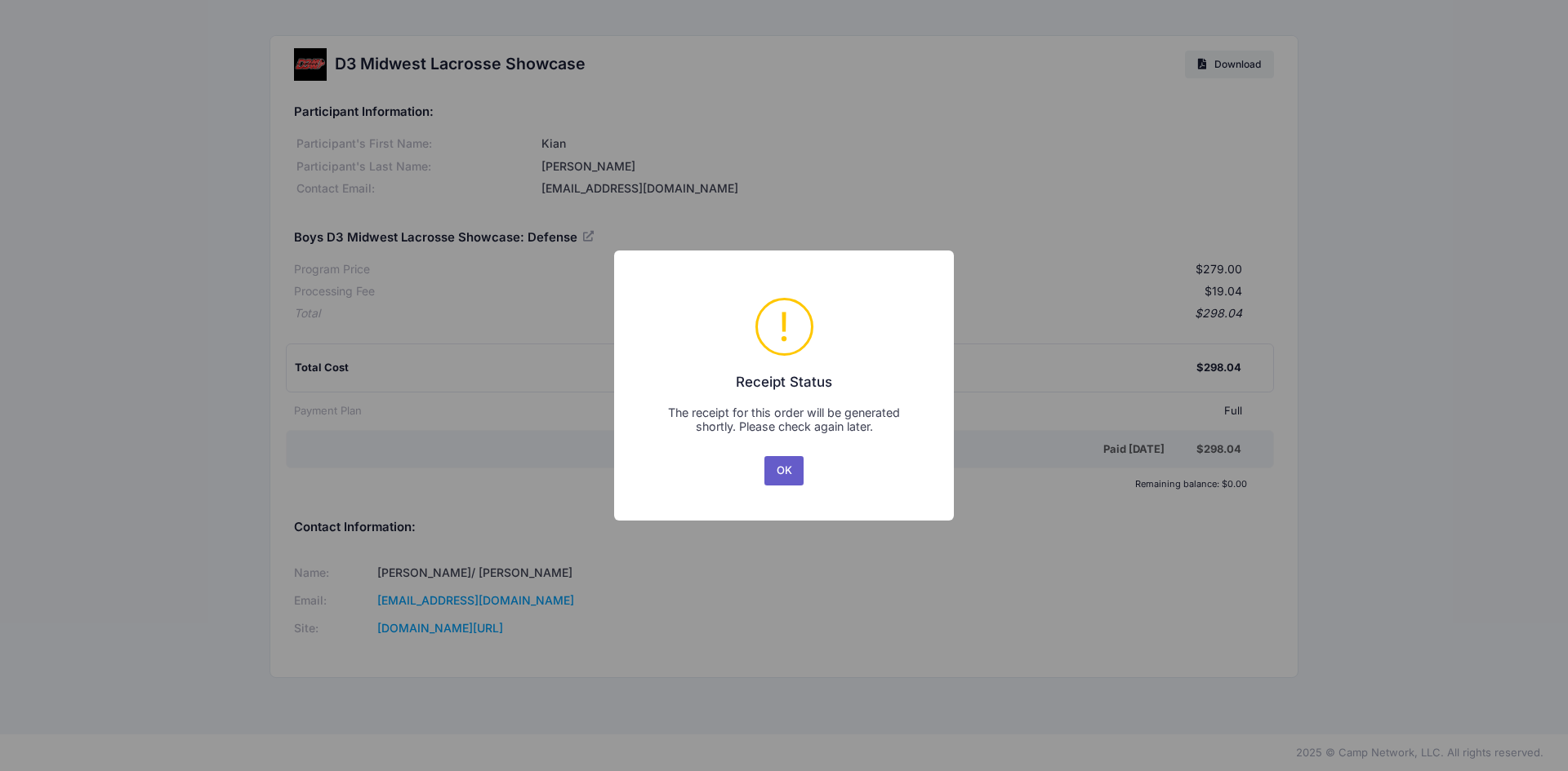
click at [767, 478] on button "OK" at bounding box center [783, 471] width 39 height 29
